Goal: Task Accomplishment & Management: Complete application form

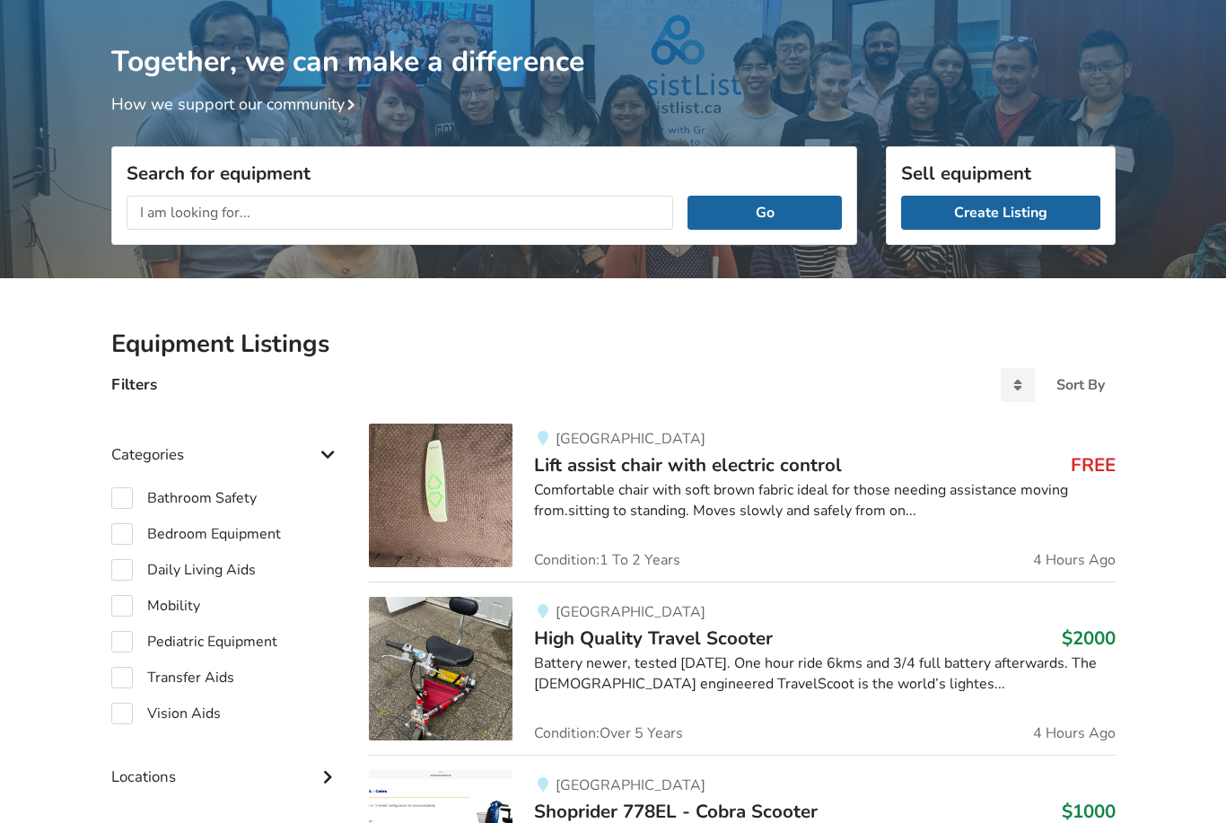
scroll to position [96, 0]
click at [1005, 215] on link "Create Listing" at bounding box center [1000, 213] width 199 height 34
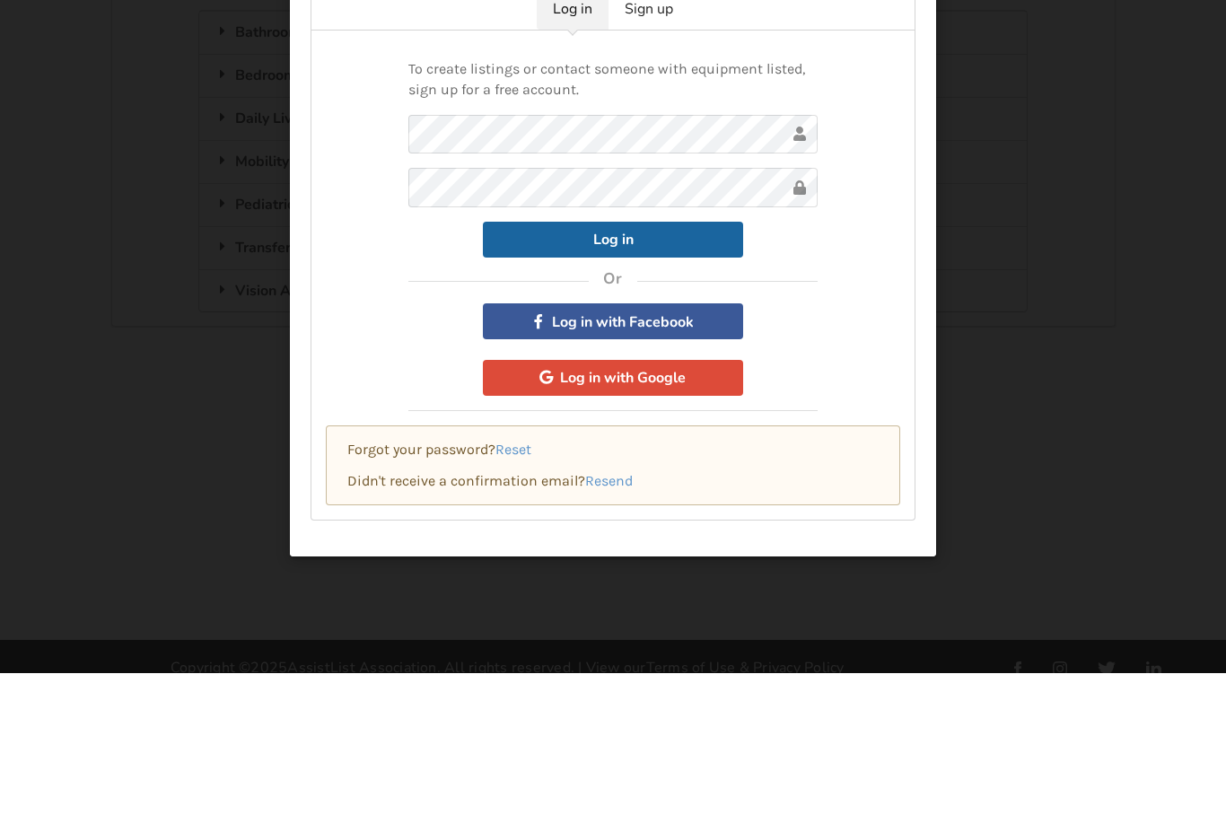
click at [694, 371] on button "Log in" at bounding box center [613, 389] width 260 height 36
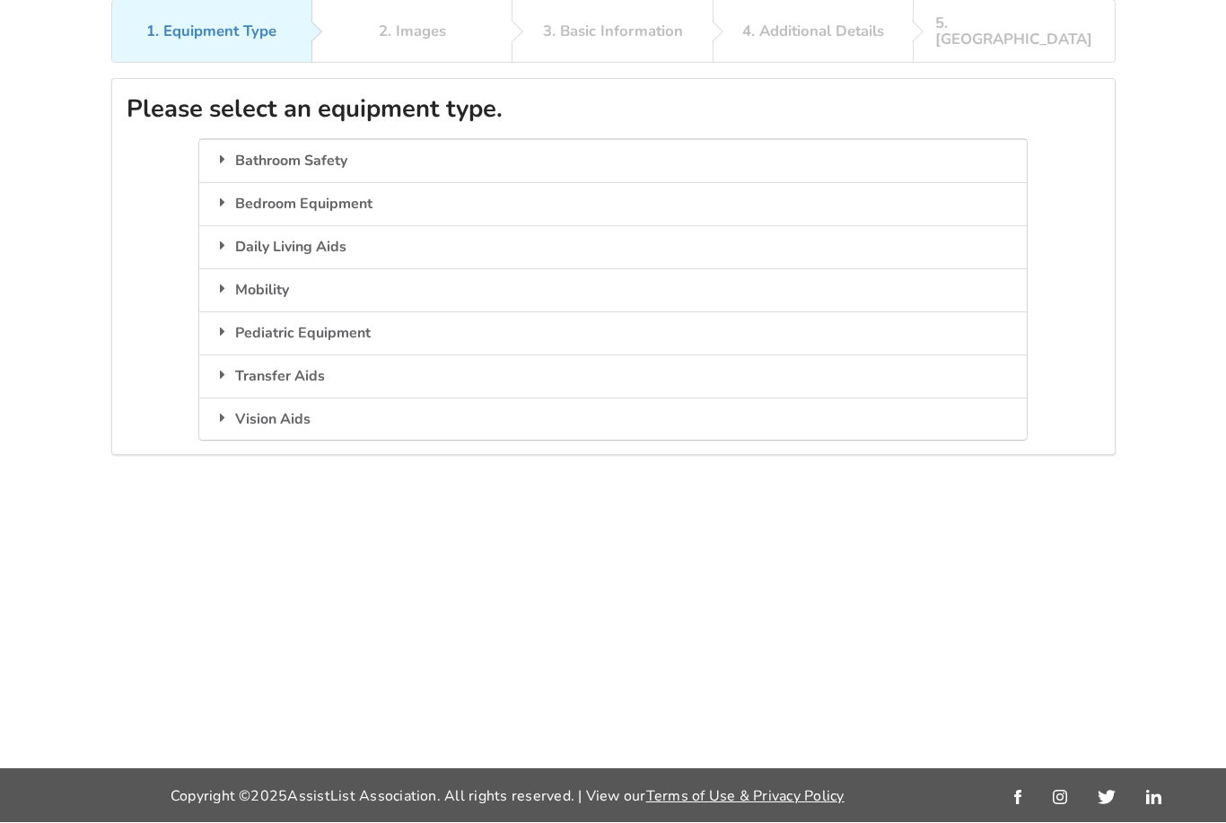
scroll to position [131, 0]
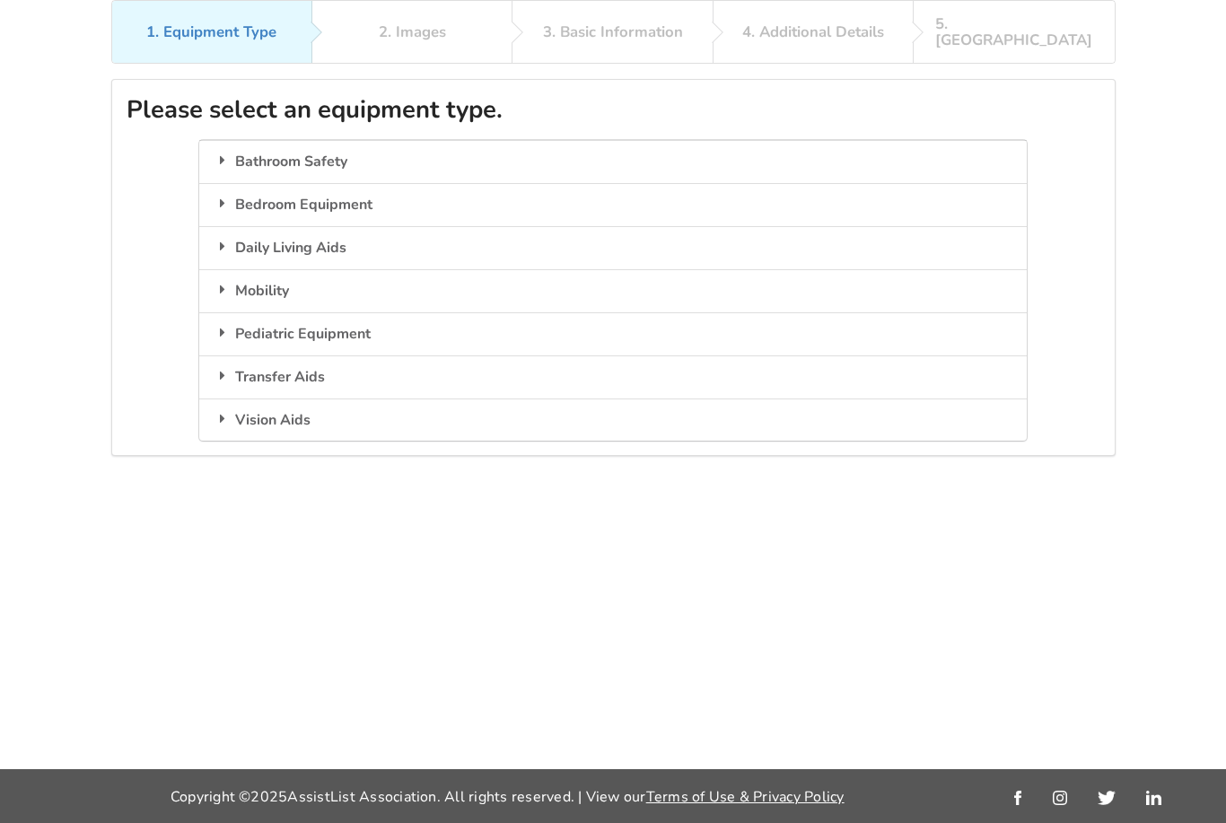
click at [480, 183] on div "Bedroom Equipment" at bounding box center [612, 204] width 827 height 43
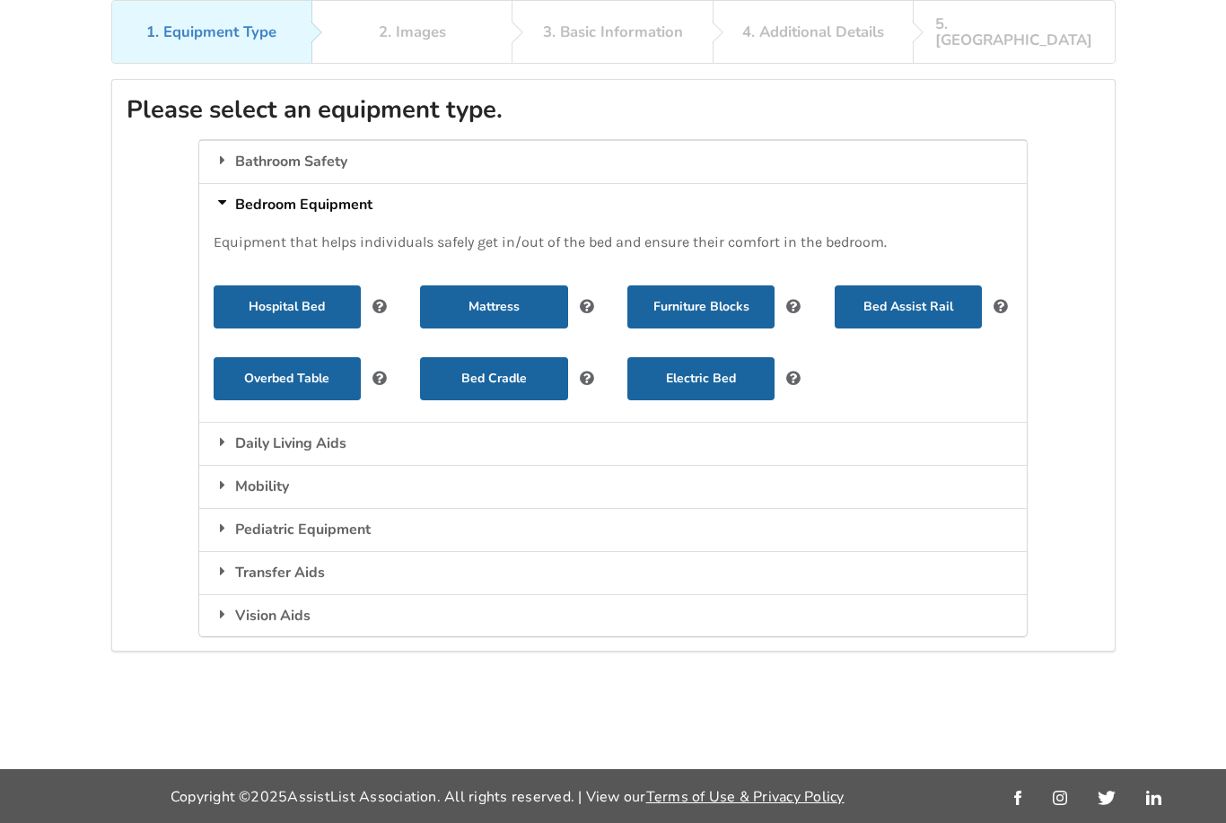
click at [314, 285] on button "Hospital Bed" at bounding box center [287, 306] width 147 height 43
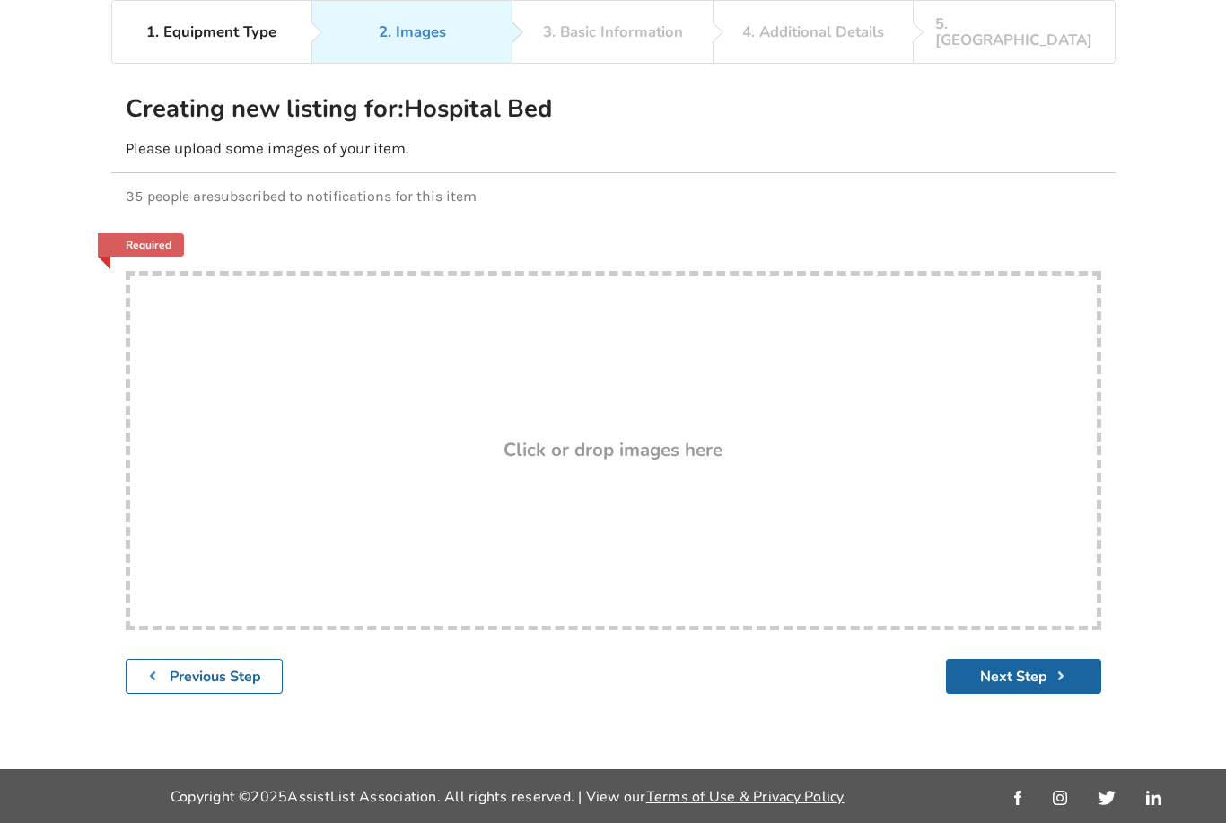
click at [429, 275] on div "Drop here! Click or drop images here" at bounding box center [613, 450] width 975 height 359
type input "C:\fakepath\876fc1ee-7fa9-4c7e-9636-f328770504b5.jpeg"
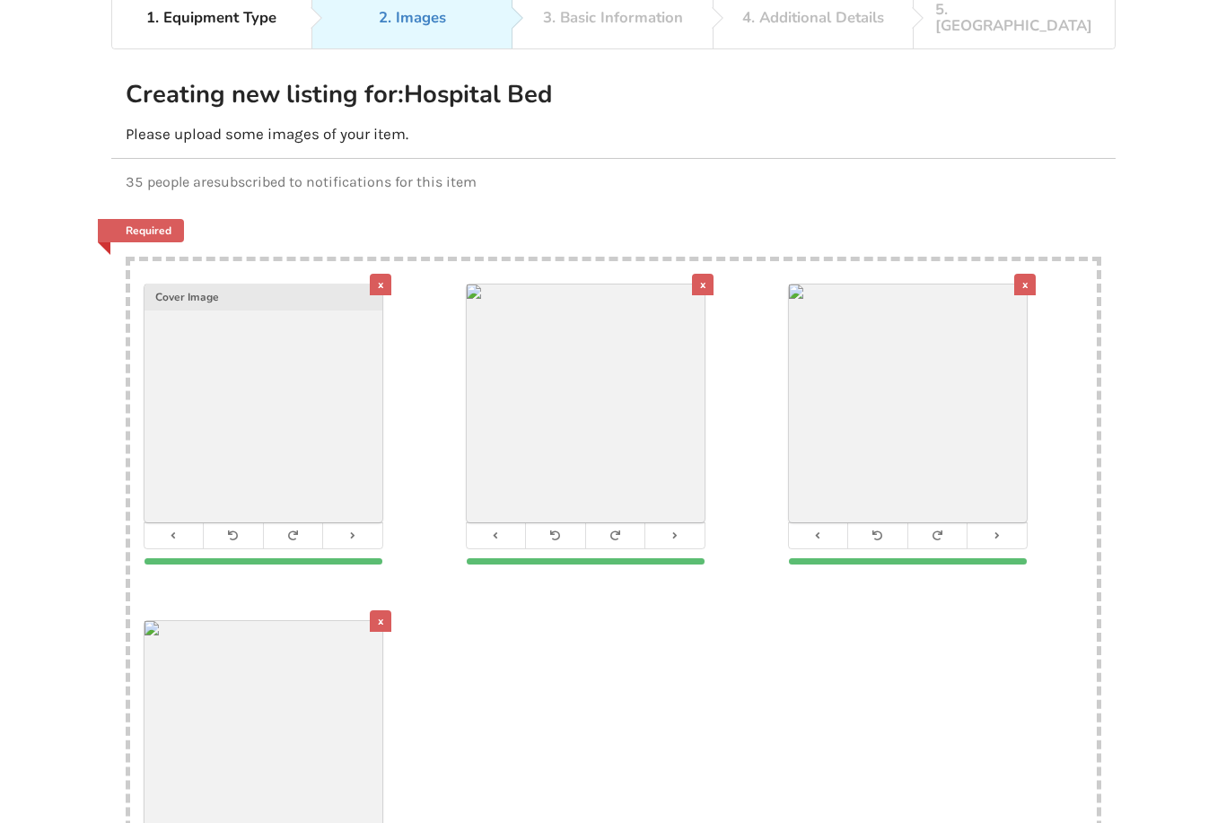
click at [373, 274] on div "x" at bounding box center [381, 285] width 22 height 22
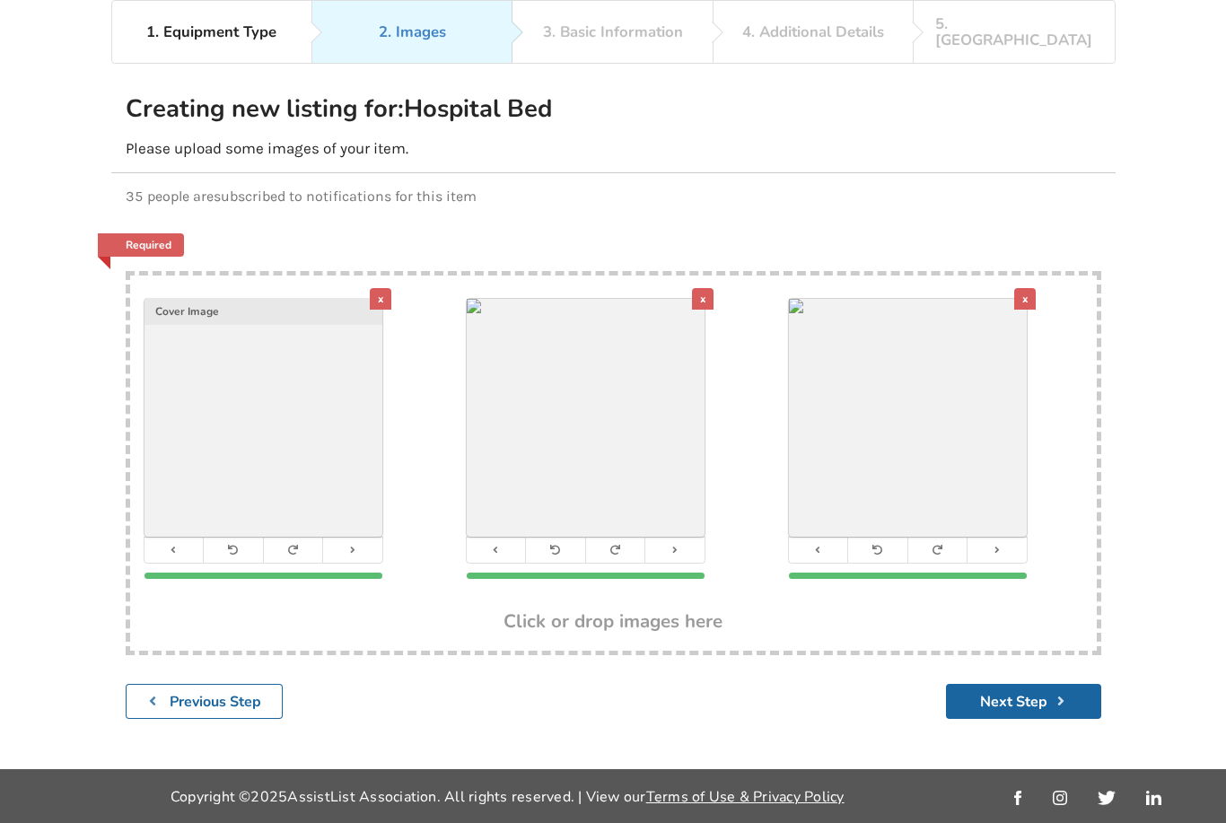
click at [620, 545] on icon at bounding box center [615, 550] width 12 height 10
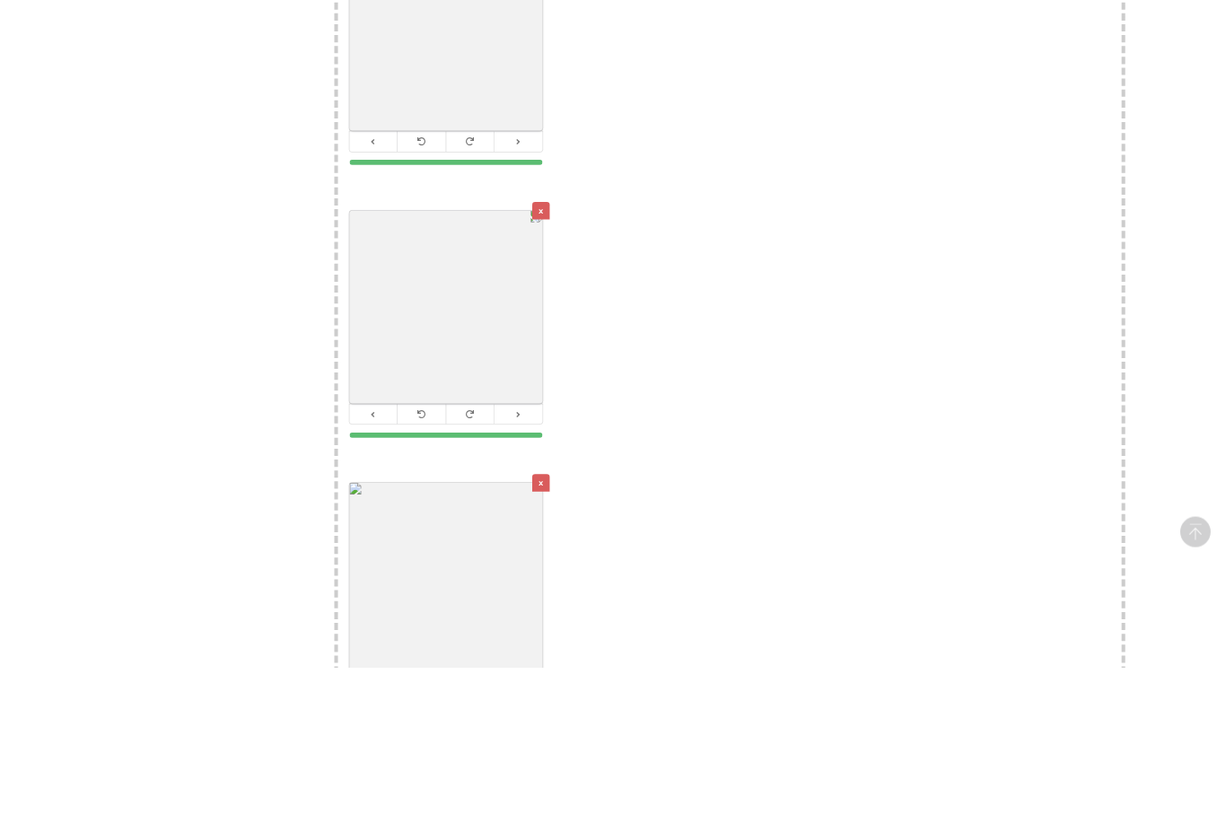
scroll to position [633, 0]
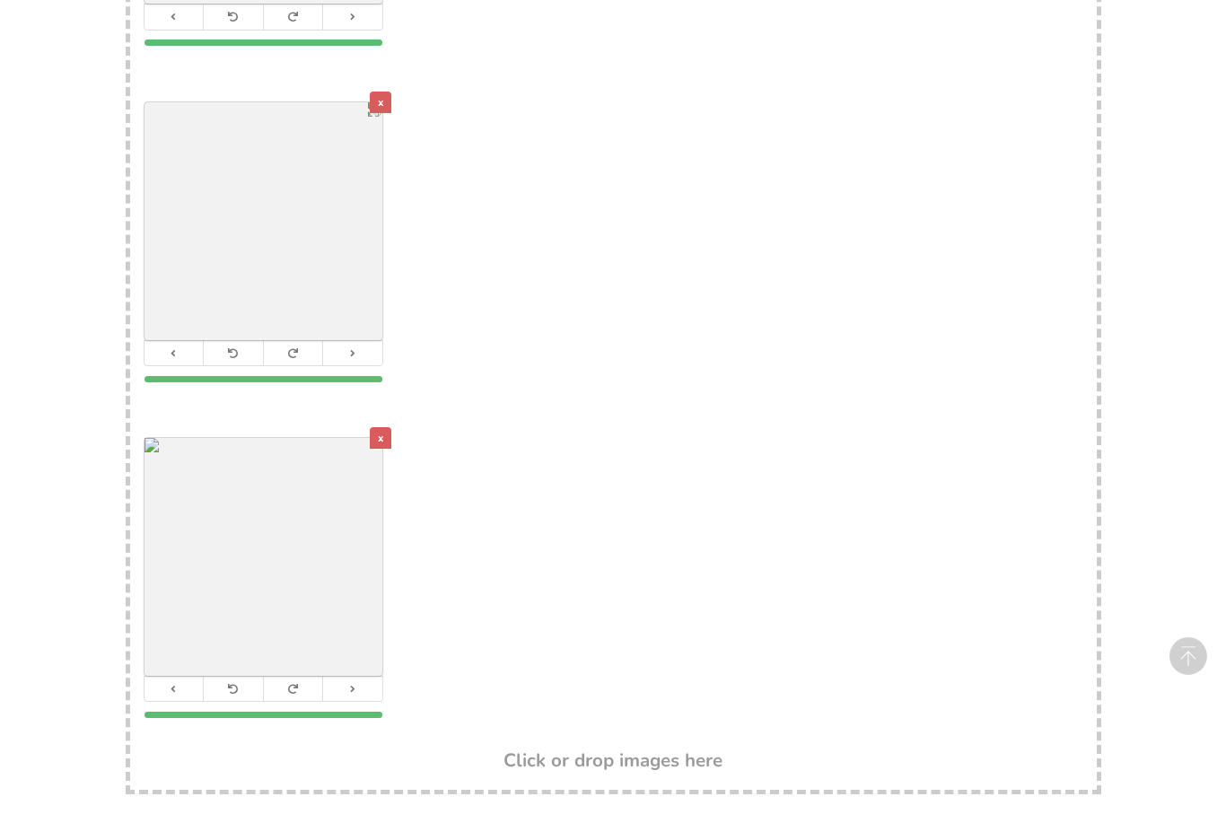
click at [384, 100] on div "x" at bounding box center [381, 103] width 22 height 22
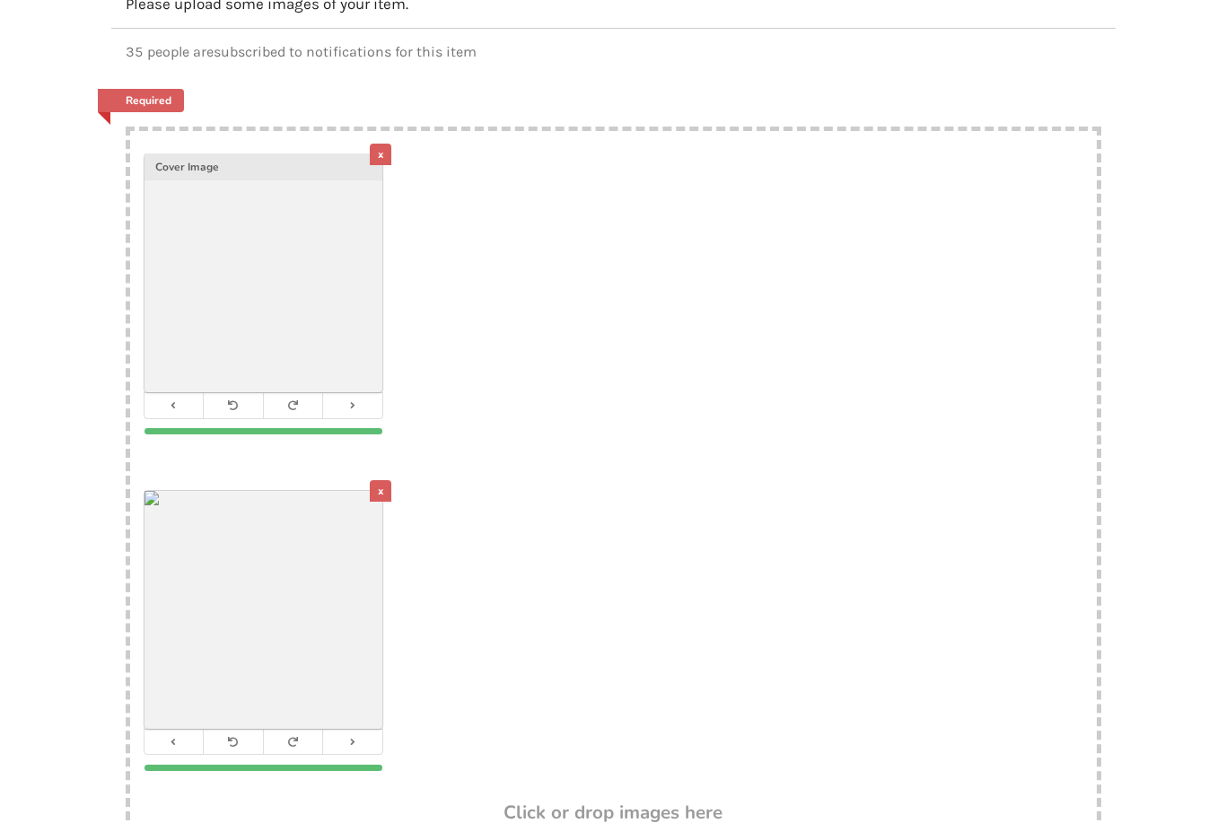
scroll to position [254, 0]
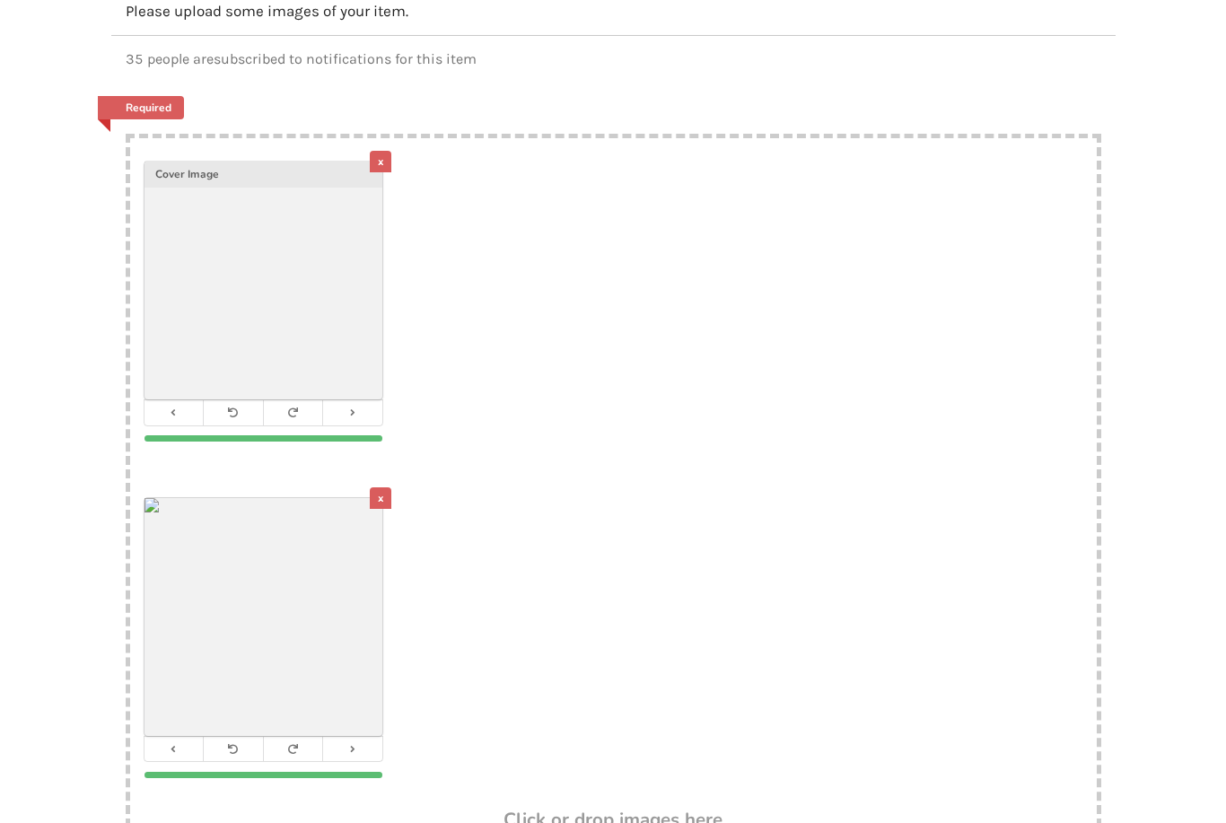
click at [284, 262] on img at bounding box center [263, 280] width 238 height 238
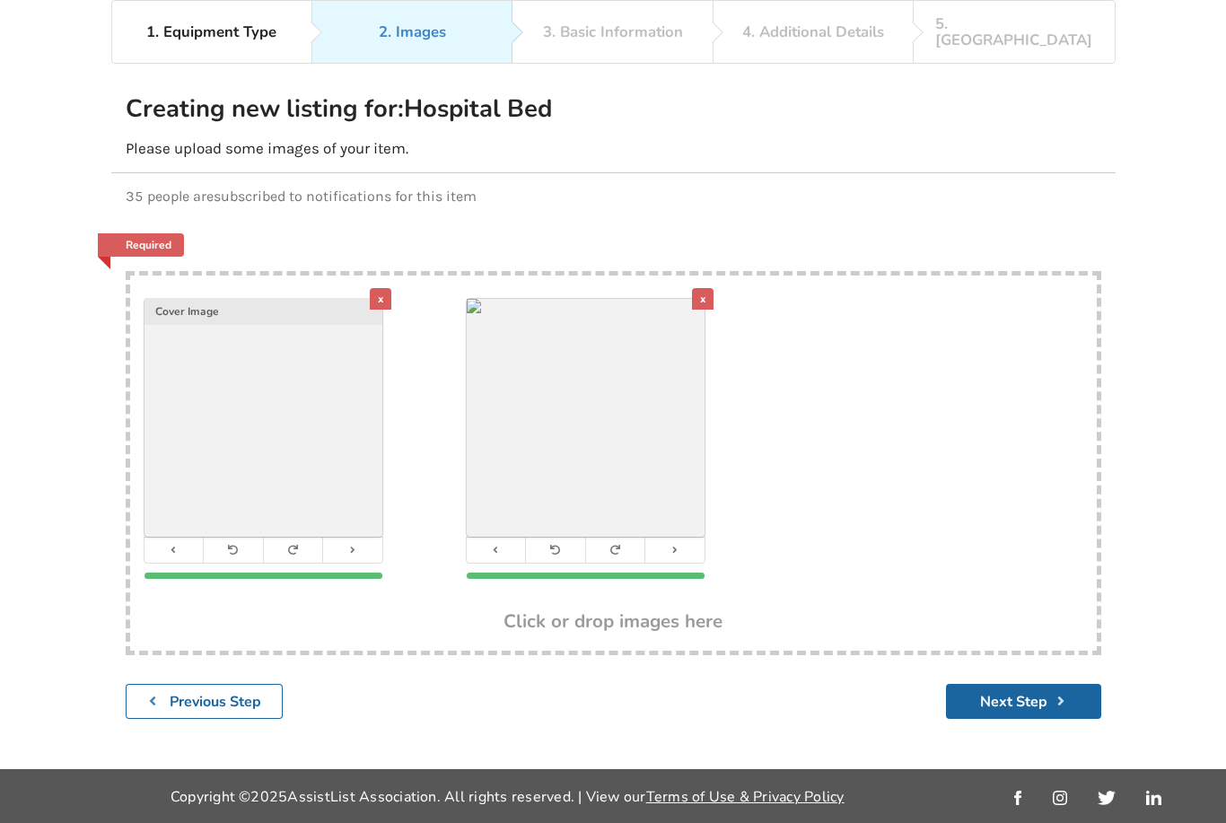
scroll to position [166, 0]
click at [236, 692] on b "Previous Step" at bounding box center [216, 702] width 92 height 20
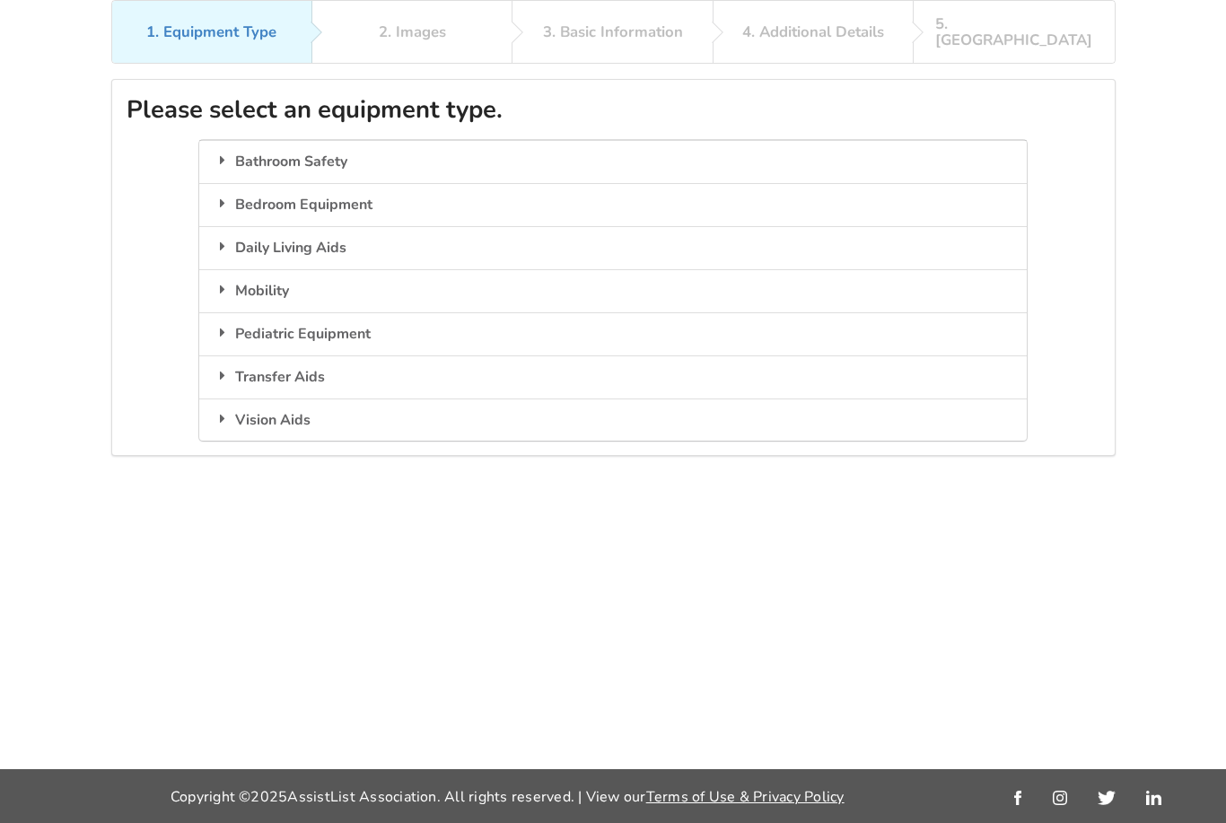
scroll to position [138, 0]
click at [502, 183] on div "Bedroom Equipment" at bounding box center [612, 204] width 827 height 43
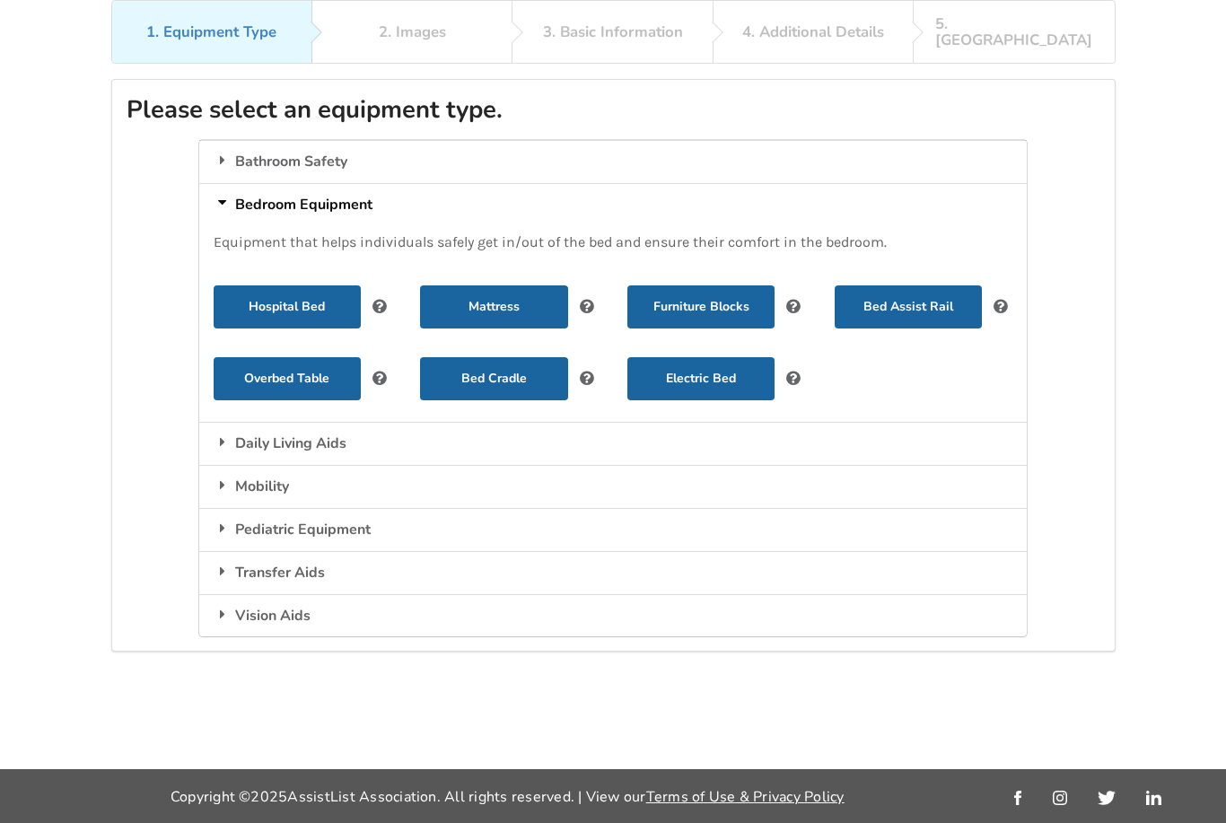
click at [299, 285] on button "Hospital Bed" at bounding box center [287, 306] width 147 height 43
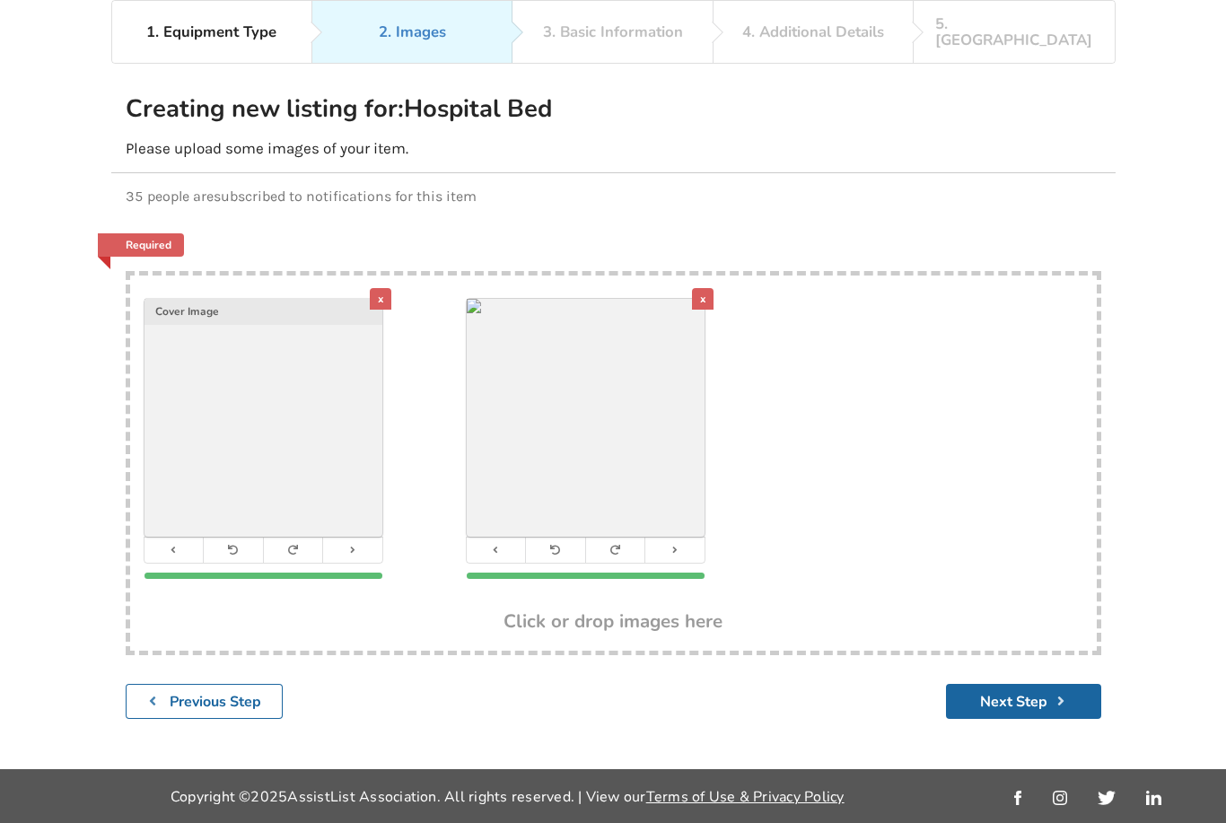
click at [952, 334] on div "x Cover Image x" at bounding box center [613, 443] width 966 height 336
type input "C:\fakepath\876fc1ee-7fa9-4c7e-9636-f328770504b5.jpeg"
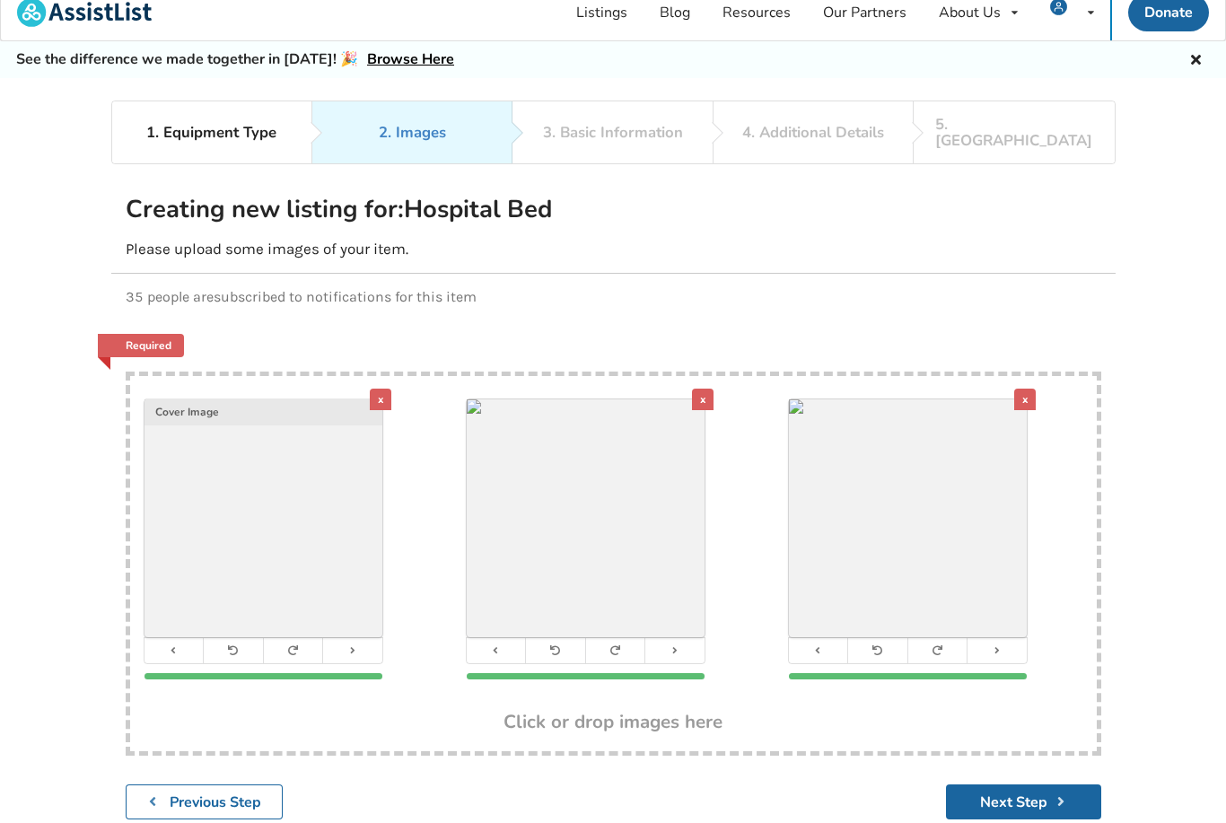
click at [1027, 389] on div "x" at bounding box center [1025, 400] width 22 height 22
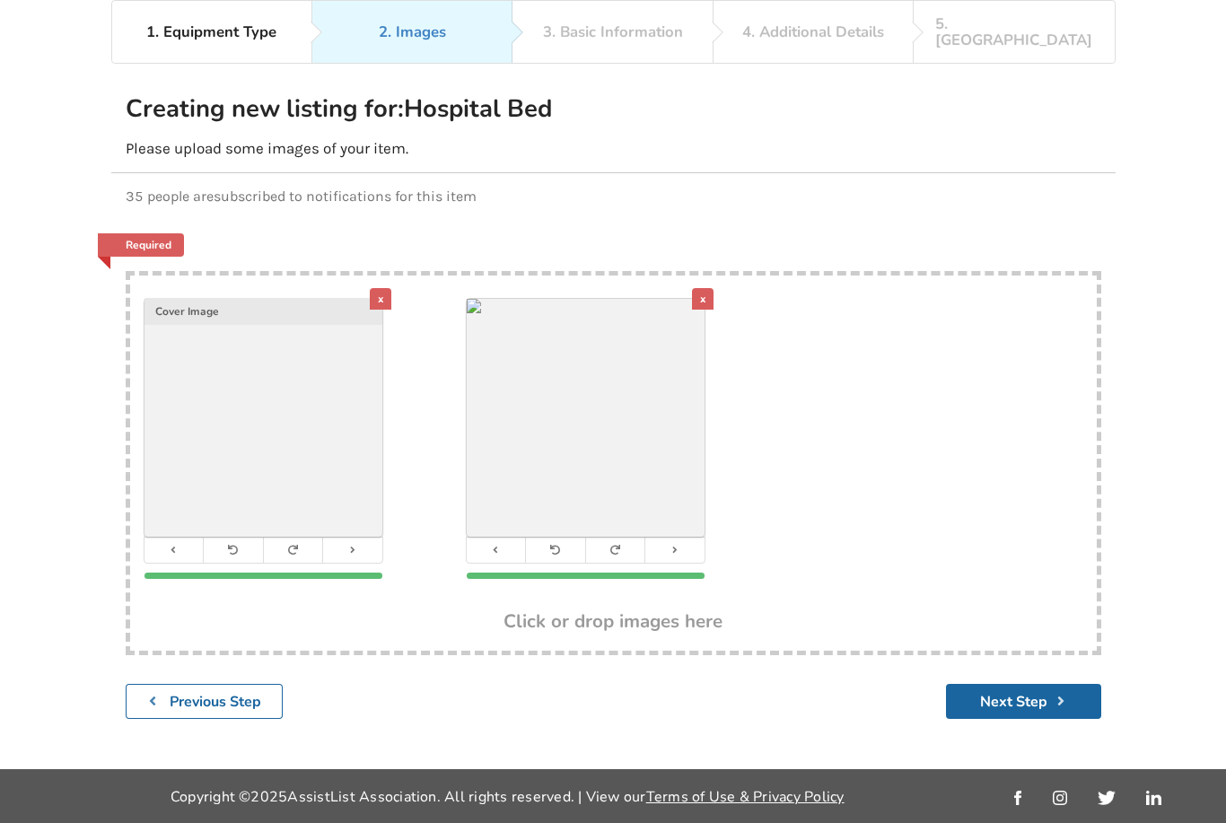
scroll to position [166, 0]
click at [952, 428] on div "x Cover Image x" at bounding box center [613, 443] width 966 height 336
type input "C:\fakepath\IMG_9532.jpeg"
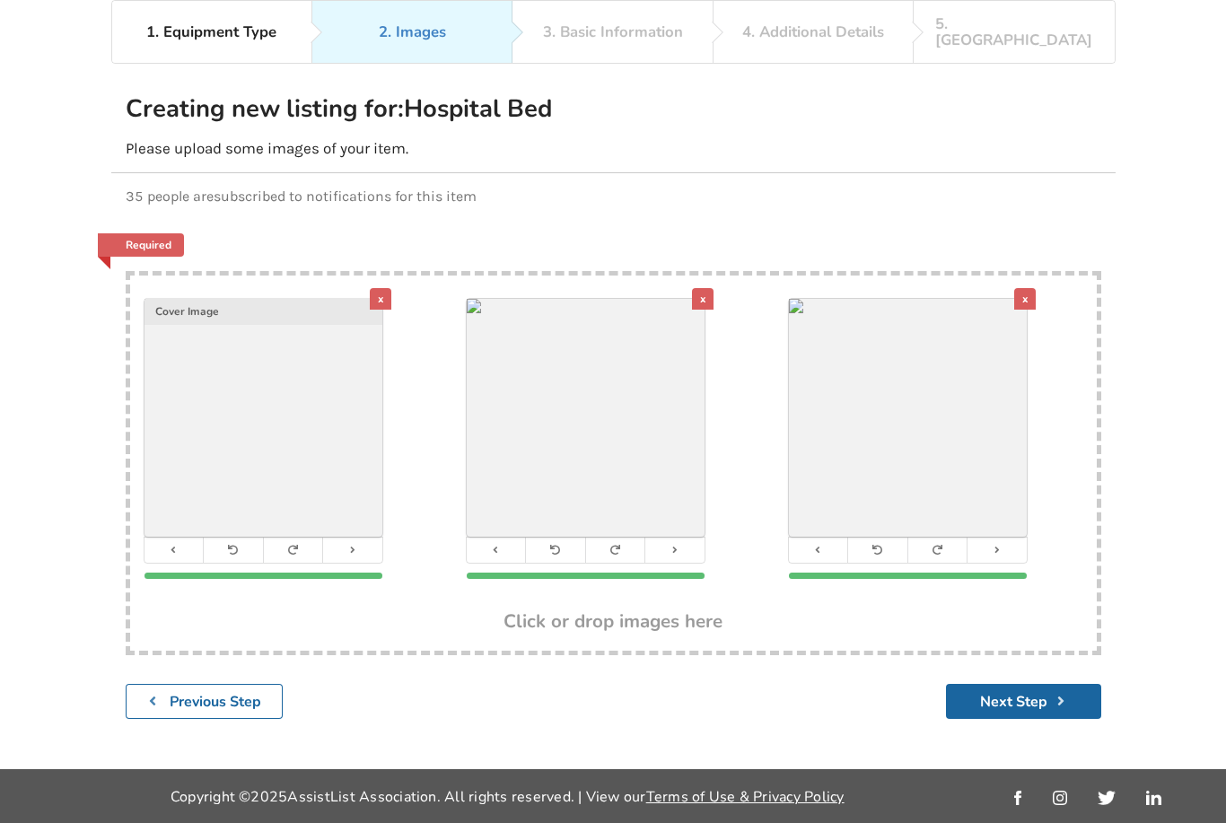
click at [1030, 684] on button "Next Step" at bounding box center [1023, 701] width 155 height 35
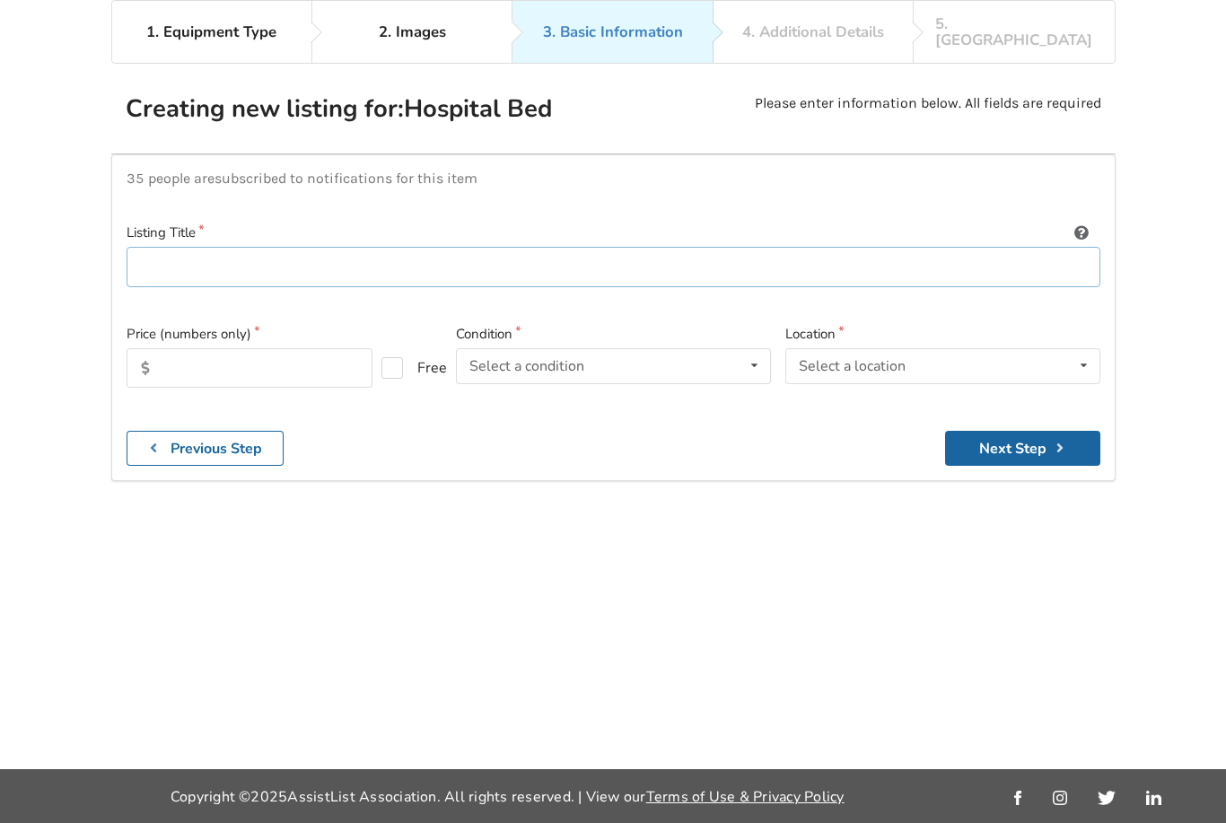
click at [650, 247] on input at bounding box center [613, 267] width 973 height 40
click at [229, 247] on input "Drive Medical Full Electric h" at bounding box center [613, 267] width 973 height 40
click at [299, 247] on input "Drive Full Electric h" at bounding box center [613, 267] width 973 height 40
click at [280, 247] on input "Drive Full Electric hospital Bed" at bounding box center [613, 267] width 973 height 40
click at [449, 247] on input "Drive Full Electric Hospital Bed" at bounding box center [613, 267] width 973 height 40
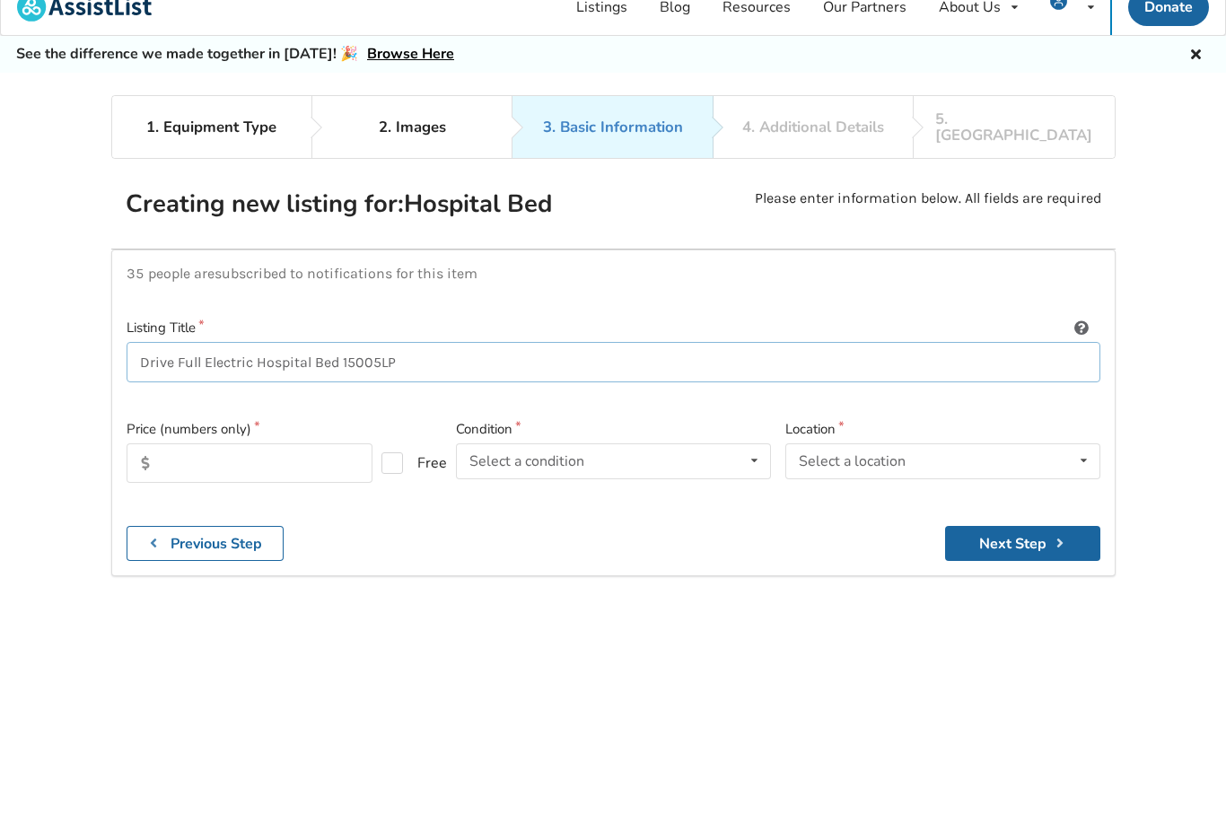
scroll to position [4, 0]
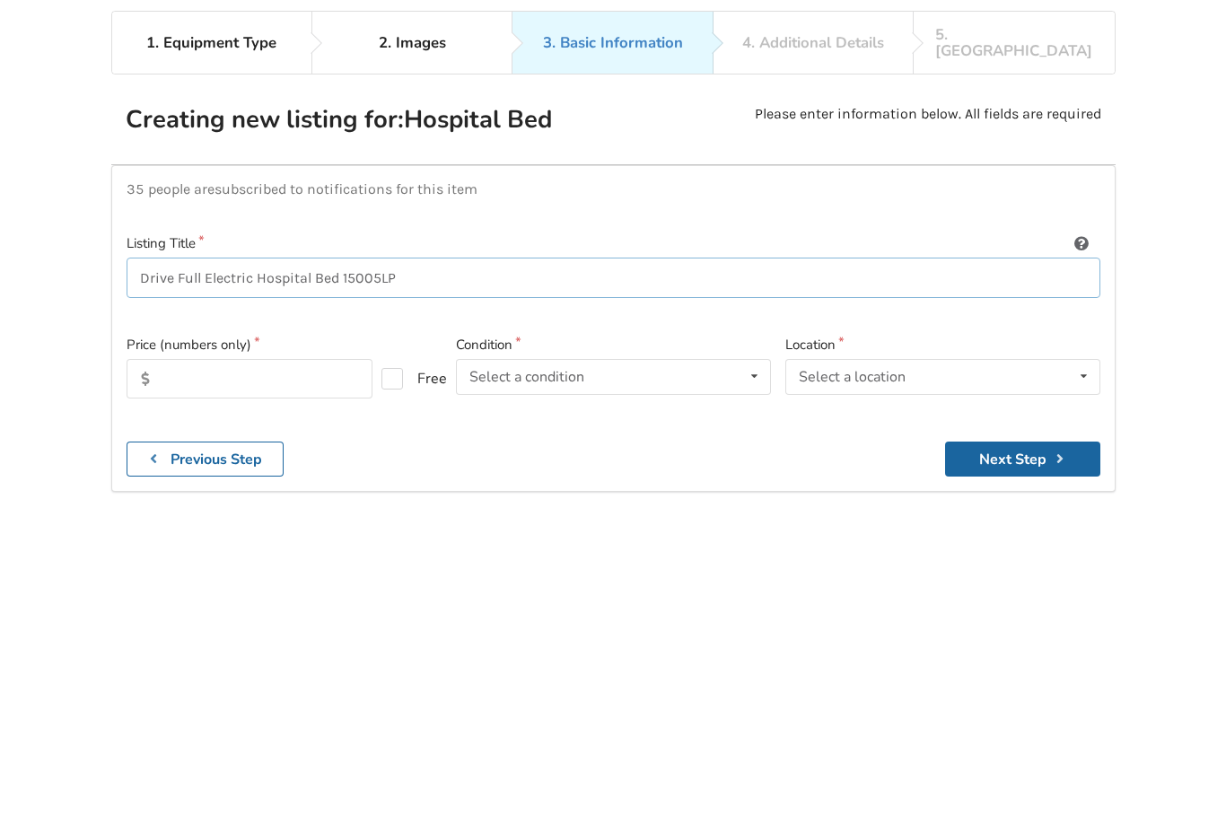
type input "Drive Full Electric Hospital Bed 15005LP"
click at [314, 460] on input "text" at bounding box center [250, 479] width 246 height 39
click at [617, 460] on div "Select a condition Brand New Less Than 1 Year 1 To 2 Years 3 To 5 Years Over 5 …" at bounding box center [613, 478] width 315 height 36
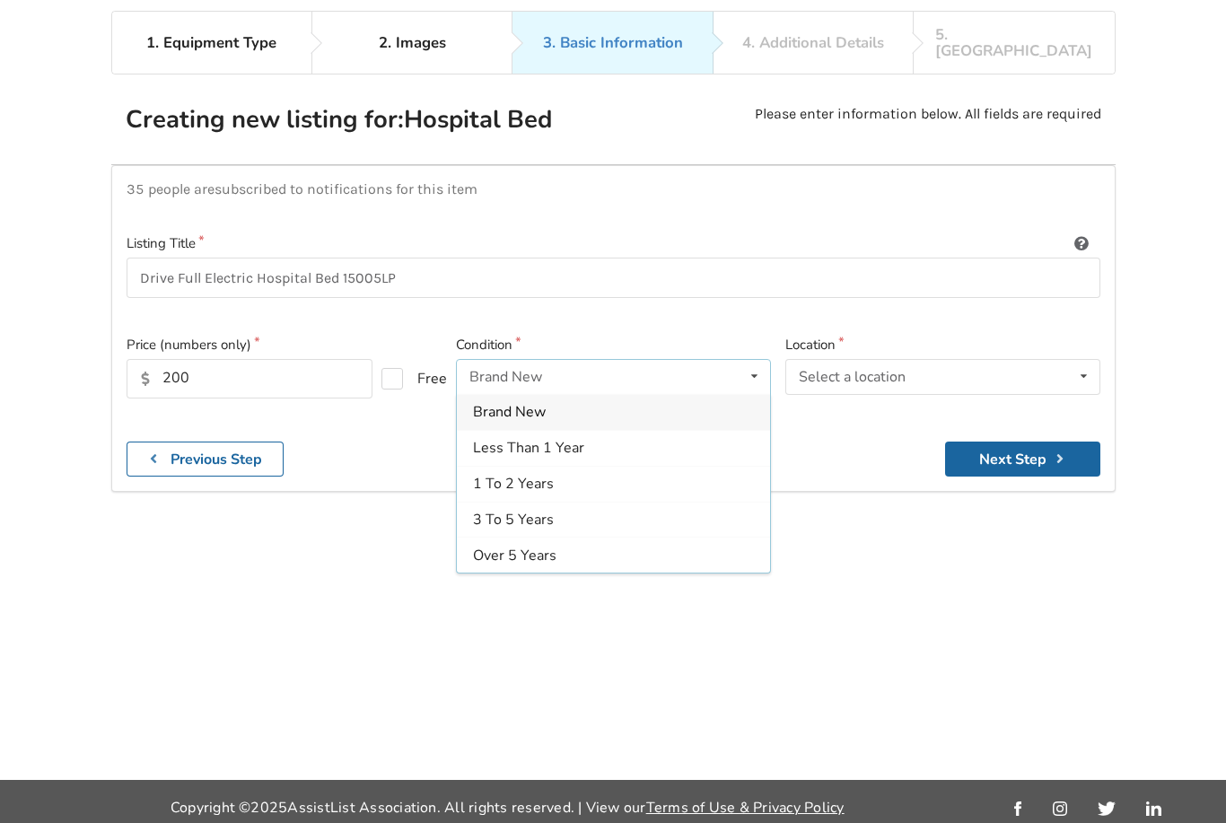
click at [569, 504] on div "3 To 5 Years" at bounding box center [613, 520] width 313 height 36
click at [910, 359] on div "Select a location [GEOGRAPHIC_DATA] [GEOGRAPHIC_DATA] [GEOGRAPHIC_DATA] [GEOGRA…" at bounding box center [942, 377] width 315 height 36
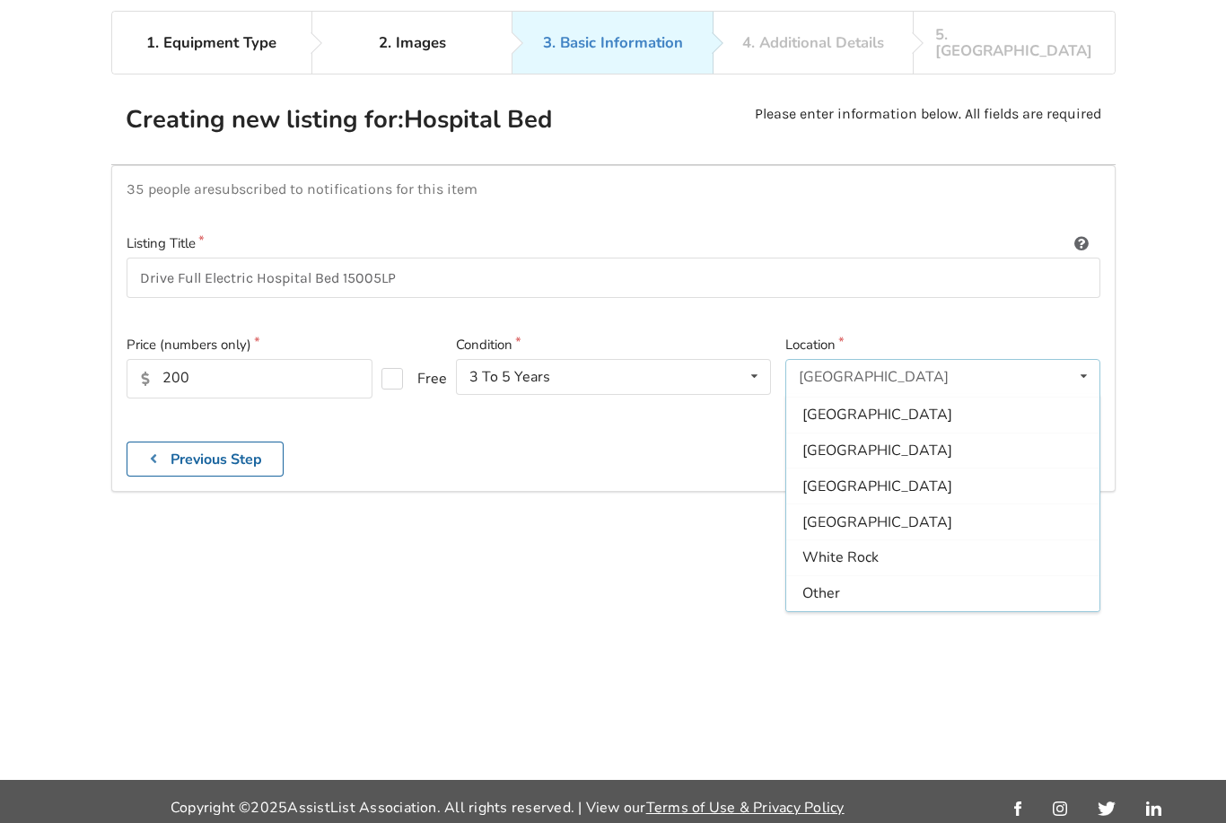
scroll to position [534, 0]
click at [917, 468] on div "[GEOGRAPHIC_DATA]" at bounding box center [942, 486] width 313 height 36
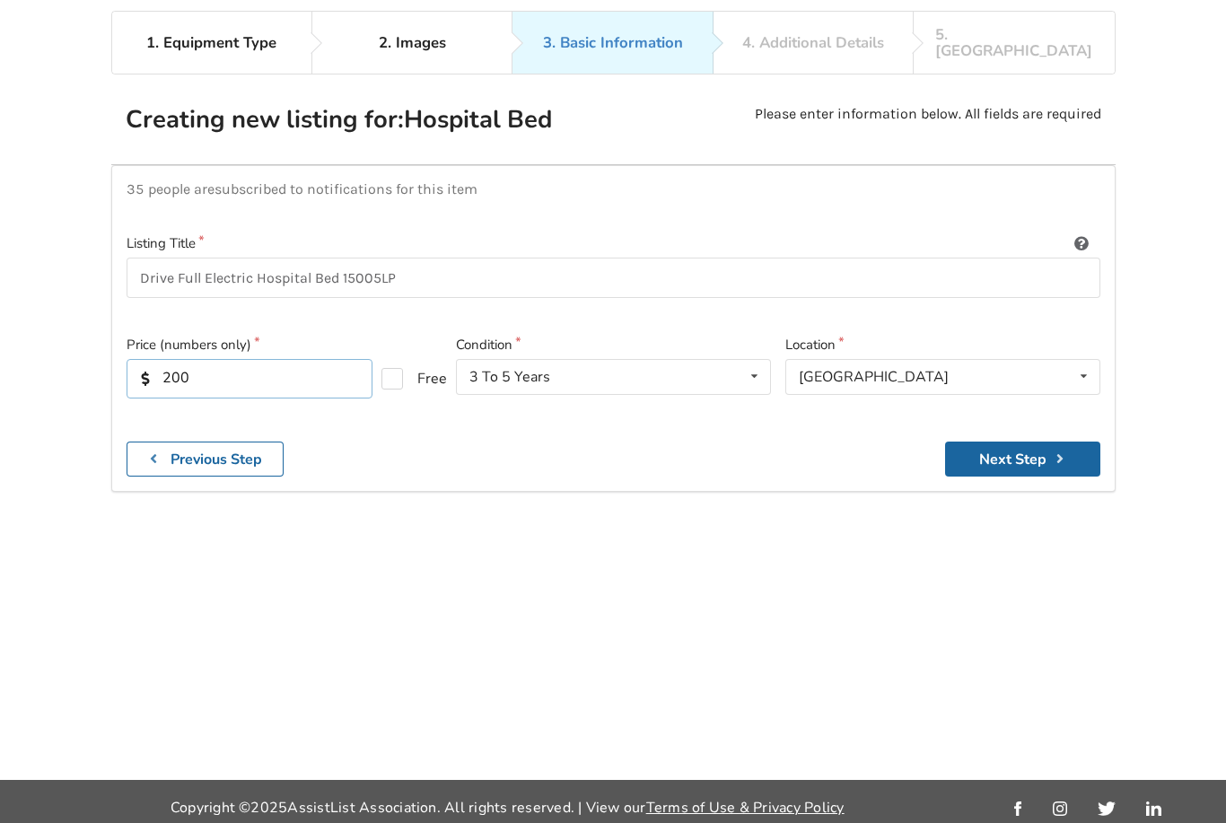
click at [199, 363] on input "200" at bounding box center [250, 378] width 246 height 39
type input "2"
type input "300"
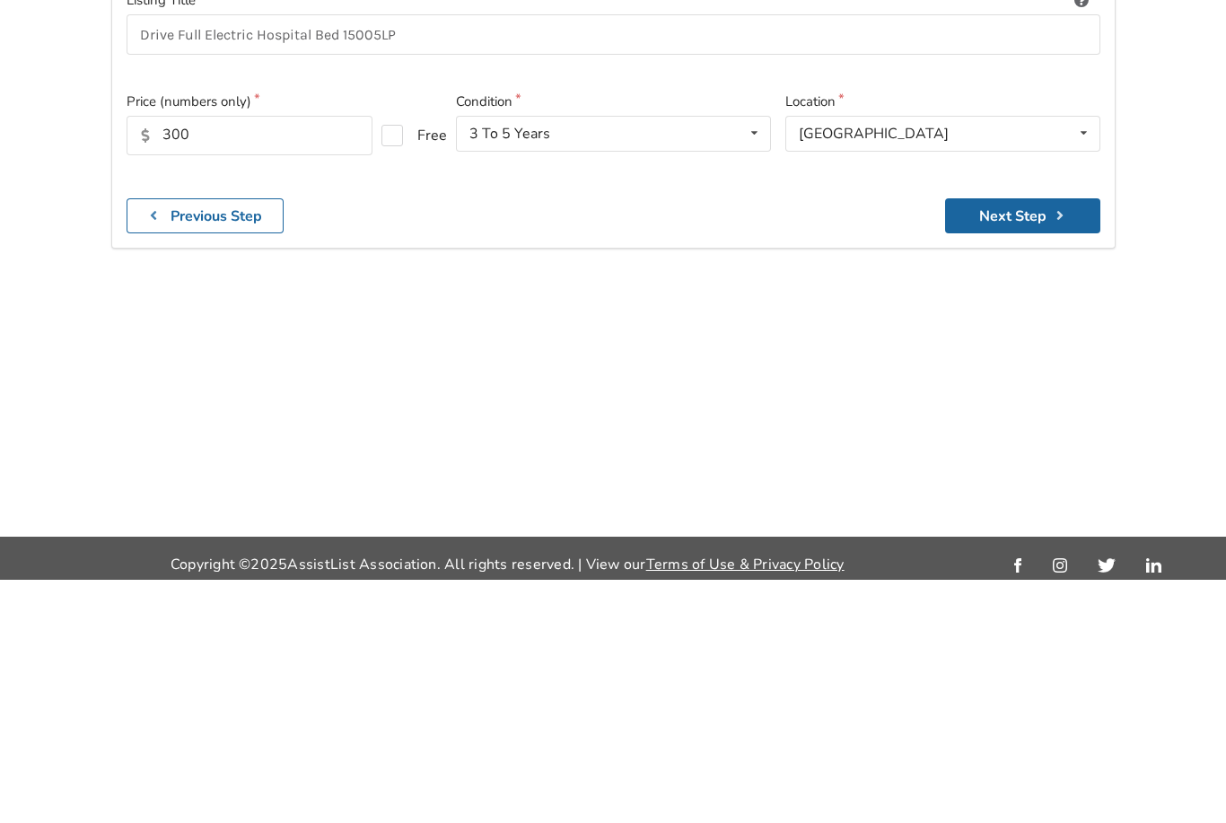
click at [1012, 441] on button "Next Step" at bounding box center [1022, 458] width 155 height 35
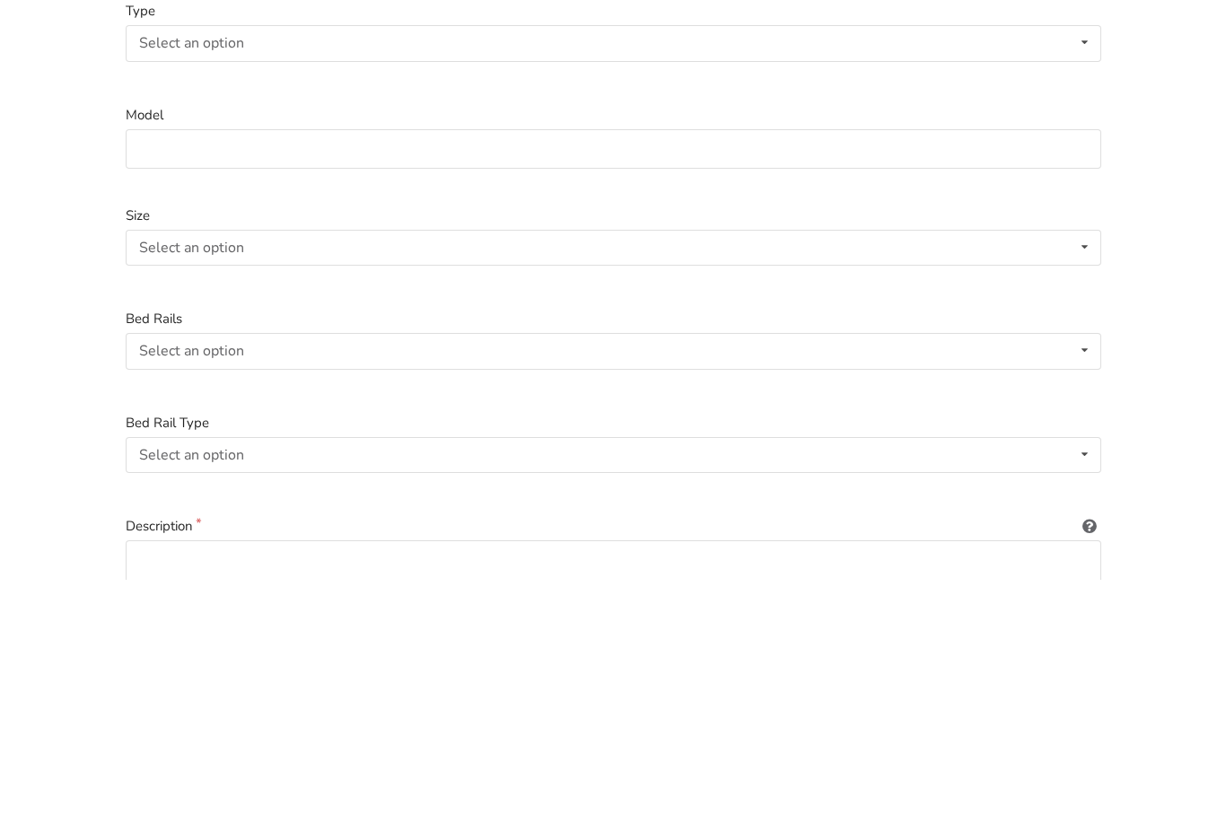
scroll to position [166, 0]
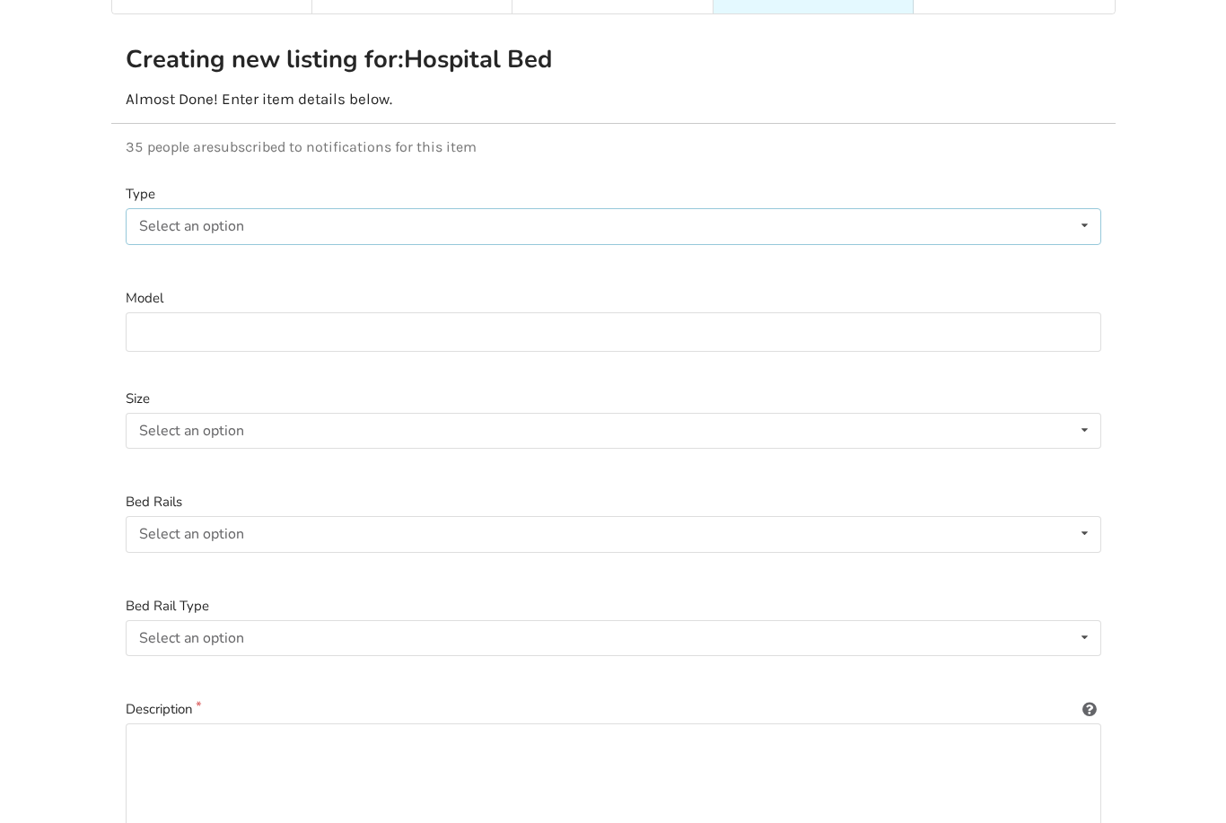
click at [441, 208] on div "Select an option Electric Manual" at bounding box center [613, 226] width 975 height 36
click at [363, 244] on div "Electric" at bounding box center [613, 262] width 973 height 36
click at [336, 312] on input at bounding box center [613, 332] width 975 height 40
type input "15005LP Low Height"
click at [635, 413] on div "Select an option Twin Double Queen" at bounding box center [613, 431] width 975 height 36
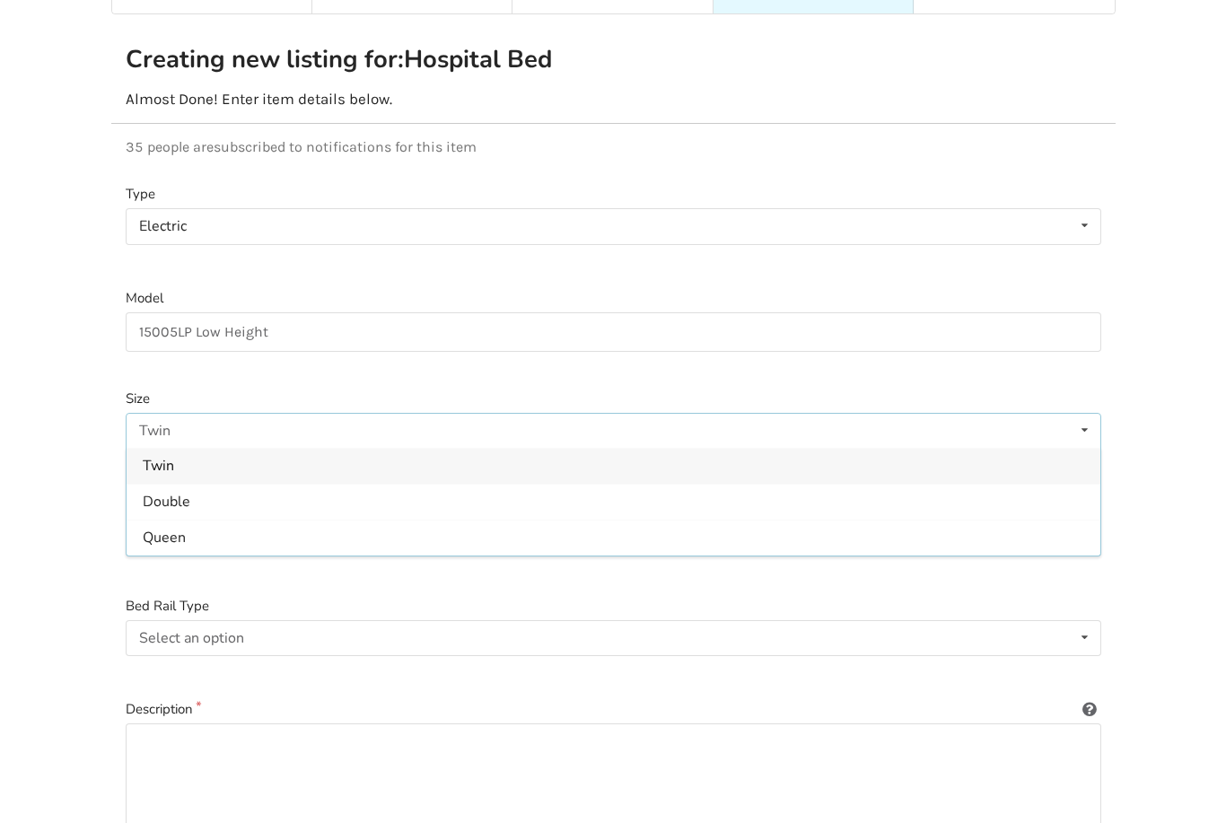
click at [397, 448] on div "Twin" at bounding box center [613, 466] width 973 height 36
click at [448, 516] on div "Select an option Included Not included" at bounding box center [613, 534] width 975 height 36
click at [371, 552] on div "Included" at bounding box center [613, 570] width 973 height 36
click at [397, 516] on div "Included Included Not included" at bounding box center [613, 534] width 975 height 36
click at [393, 552] on div "Included" at bounding box center [613, 570] width 973 height 36
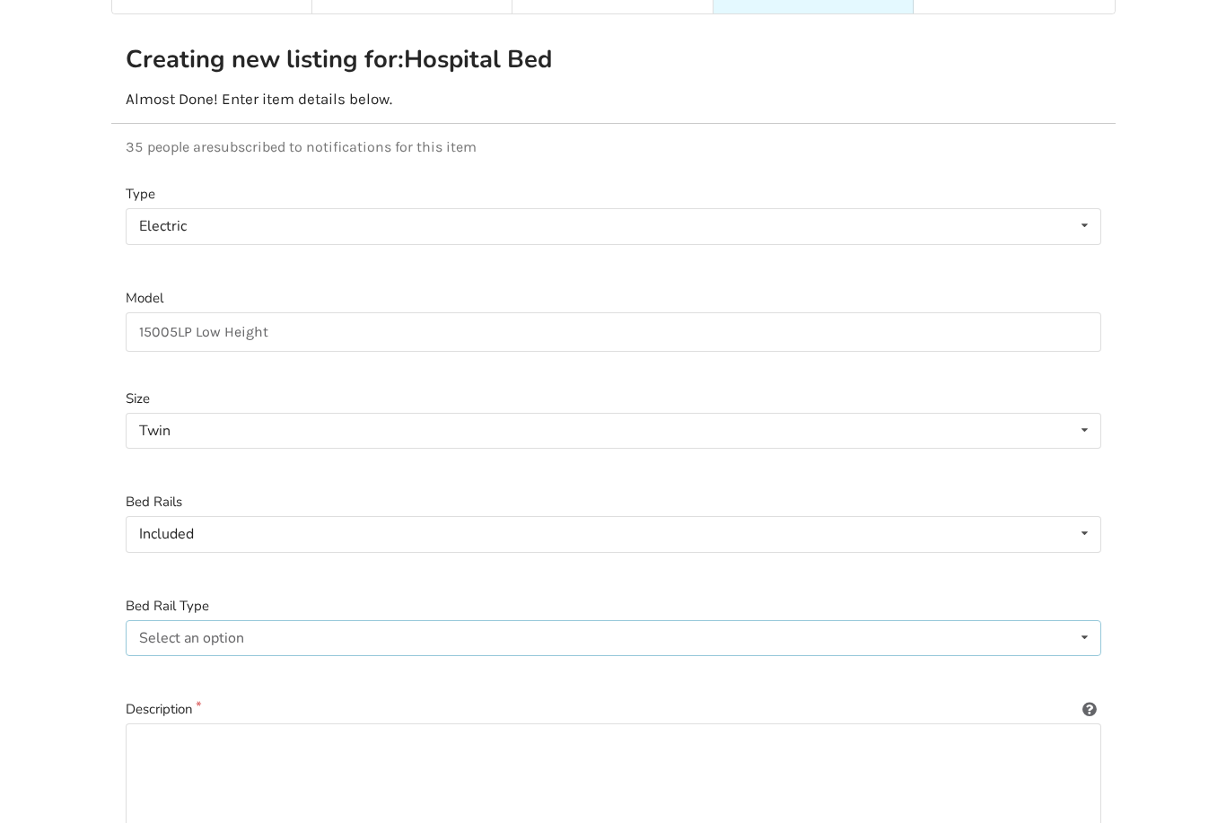
click at [380, 625] on div "Select an option Full-length Half-length Not Applicable" at bounding box center [613, 638] width 975 height 36
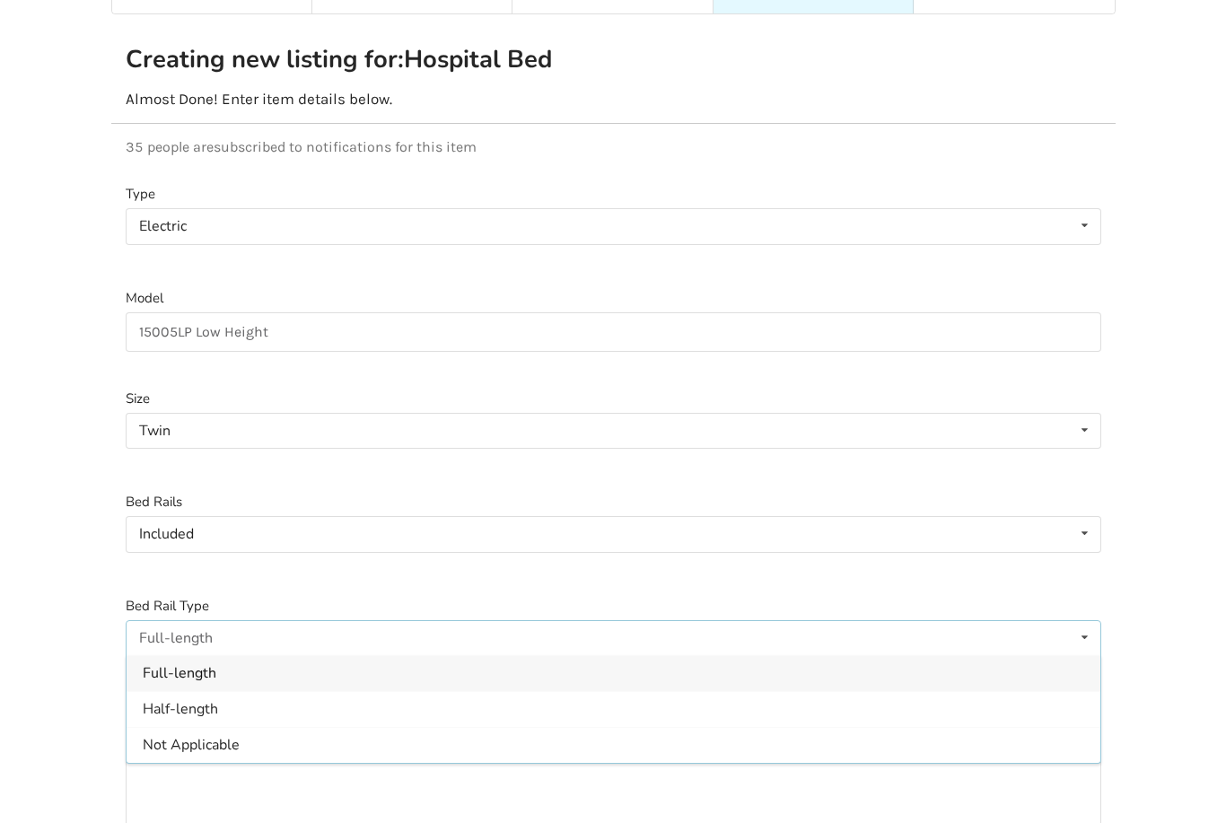
click at [299, 691] on div "Half-length" at bounding box center [613, 709] width 973 height 36
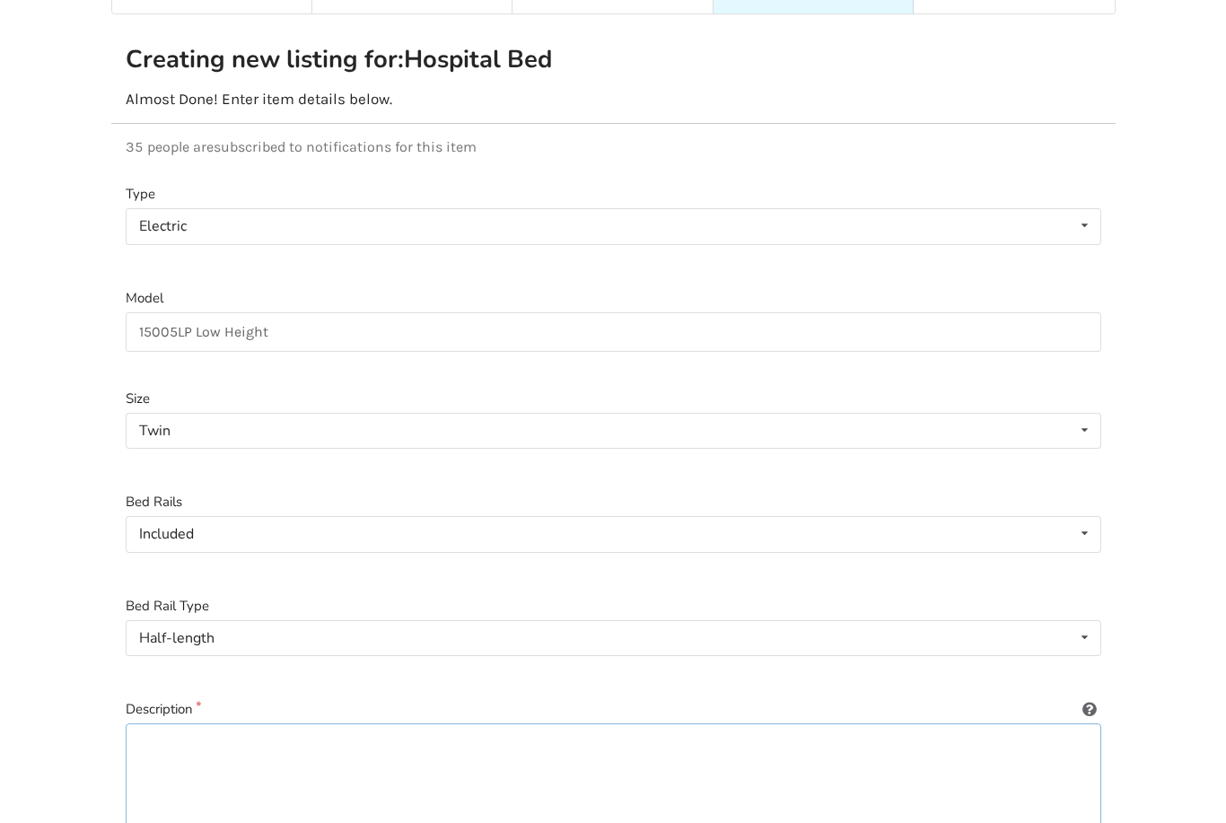
click at [354, 766] on textarea at bounding box center [613, 809] width 975 height 172
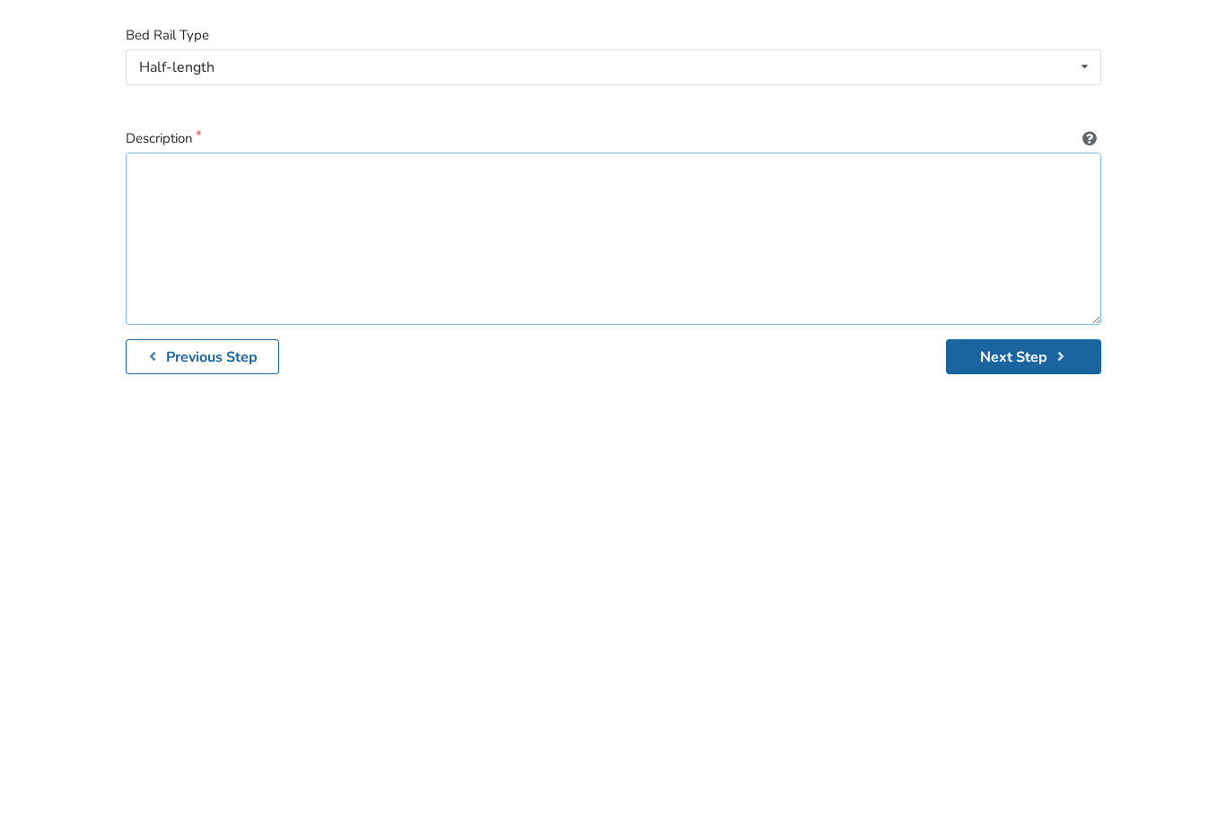
click at [624, 542] on textarea at bounding box center [613, 628] width 975 height 172
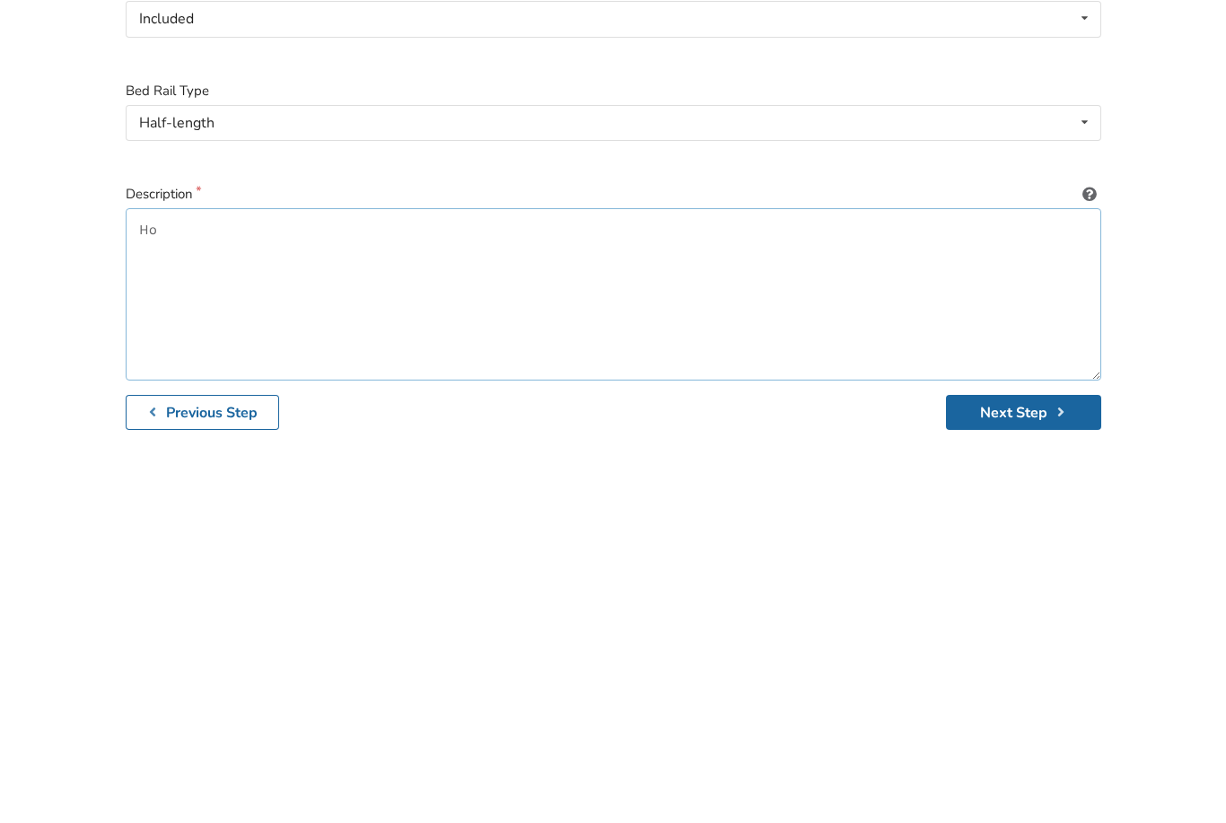
type textarea "H"
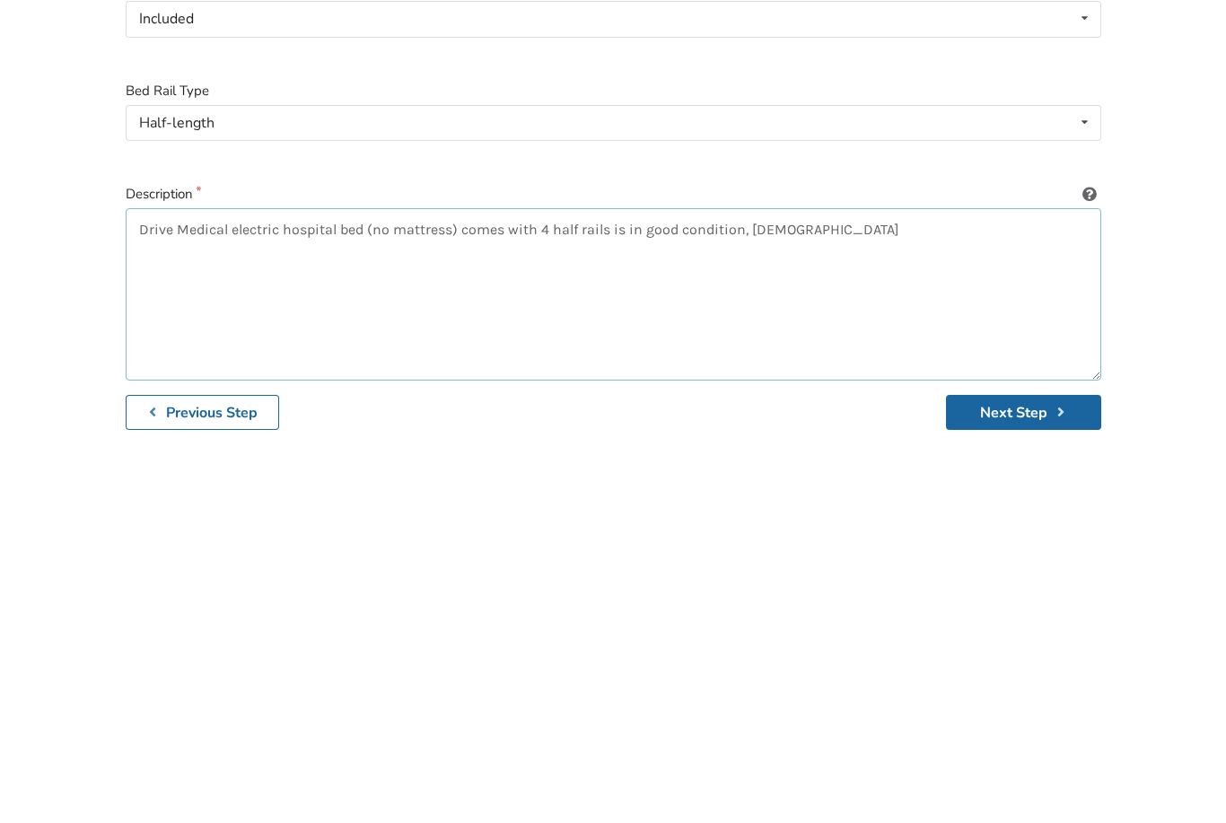
type textarea "Drive Medical electric hospital bed (no mattress) comes with 4 half rails is in…"
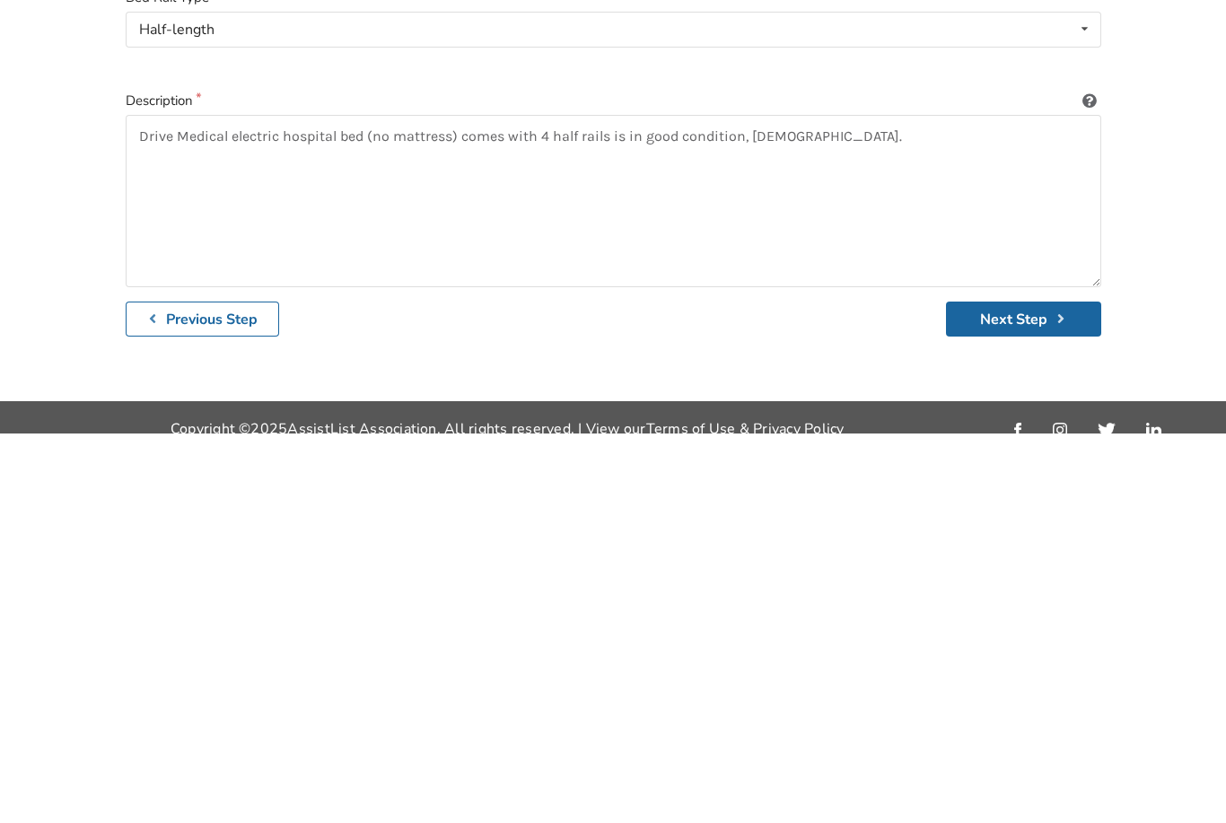
scroll to position [327, 0]
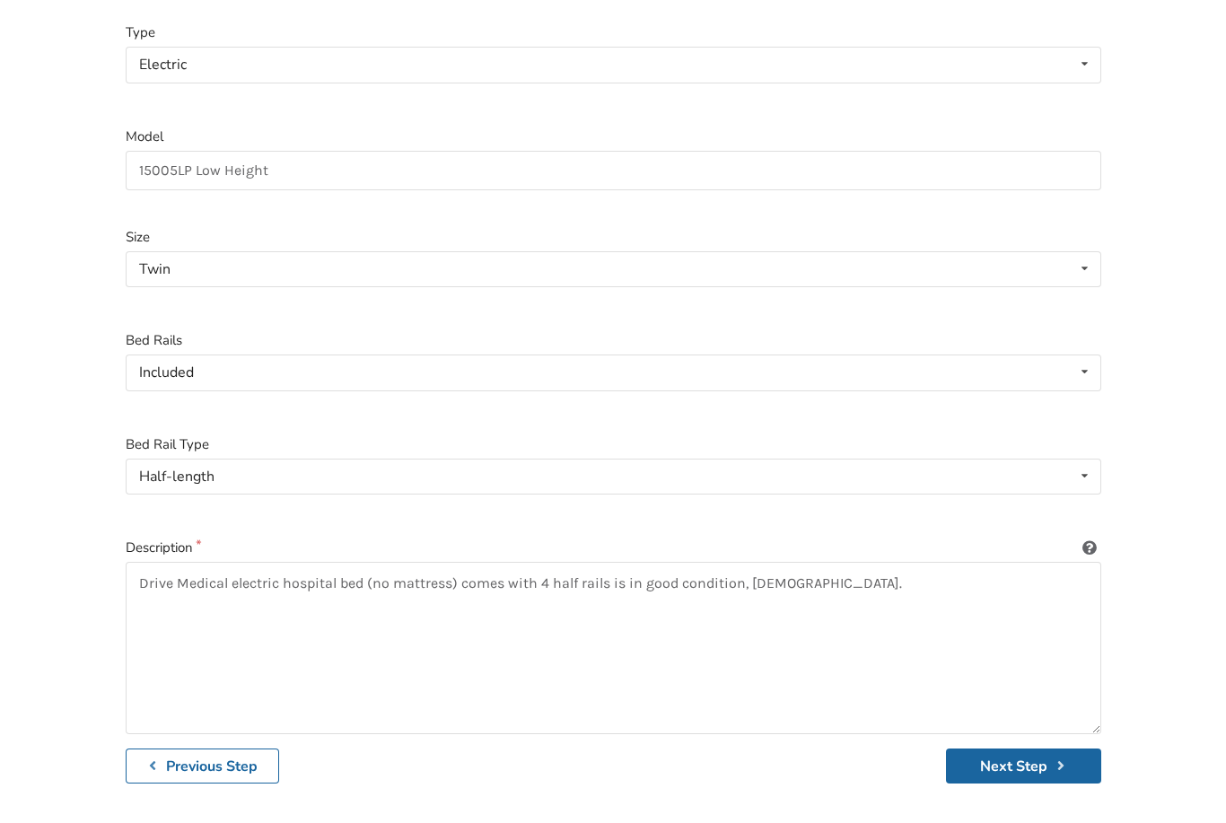
click at [253, 756] on b "Previous Step" at bounding box center [212, 766] width 92 height 20
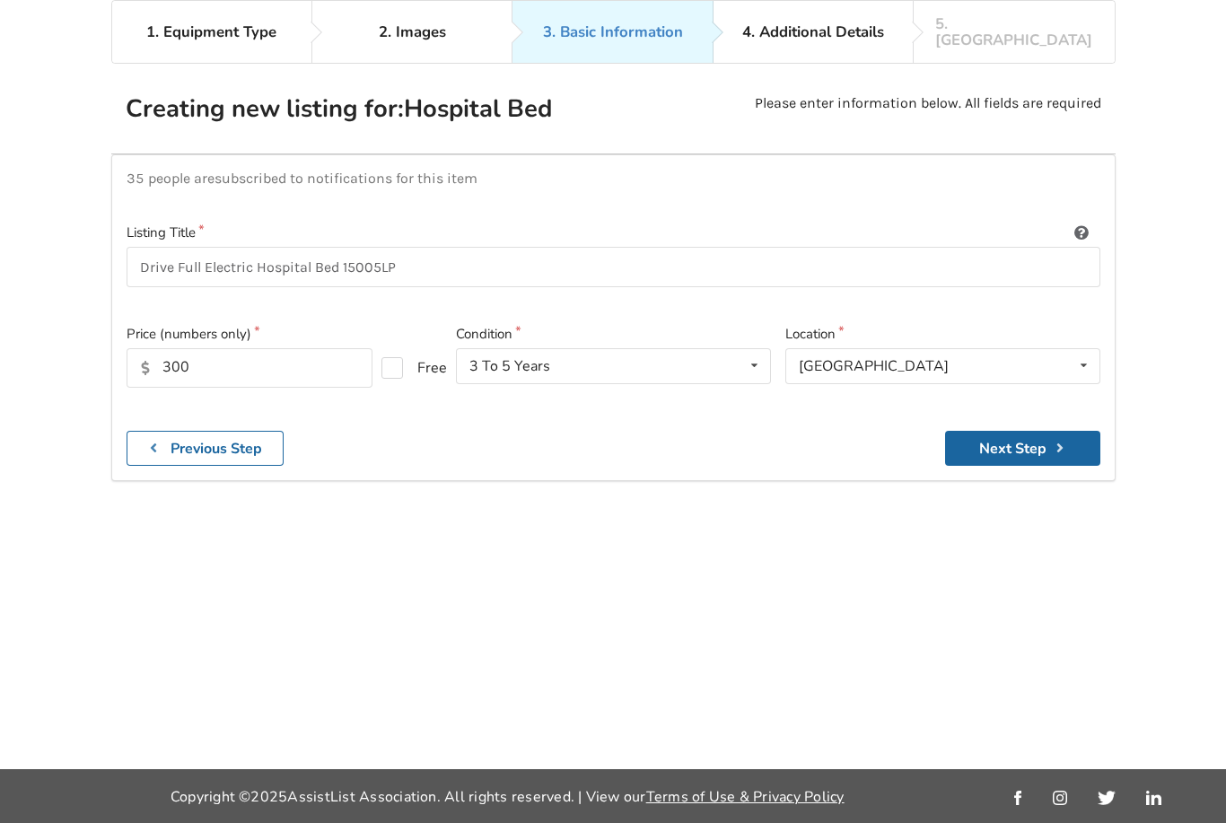
click at [252, 439] on b "Previous Step" at bounding box center [216, 449] width 92 height 20
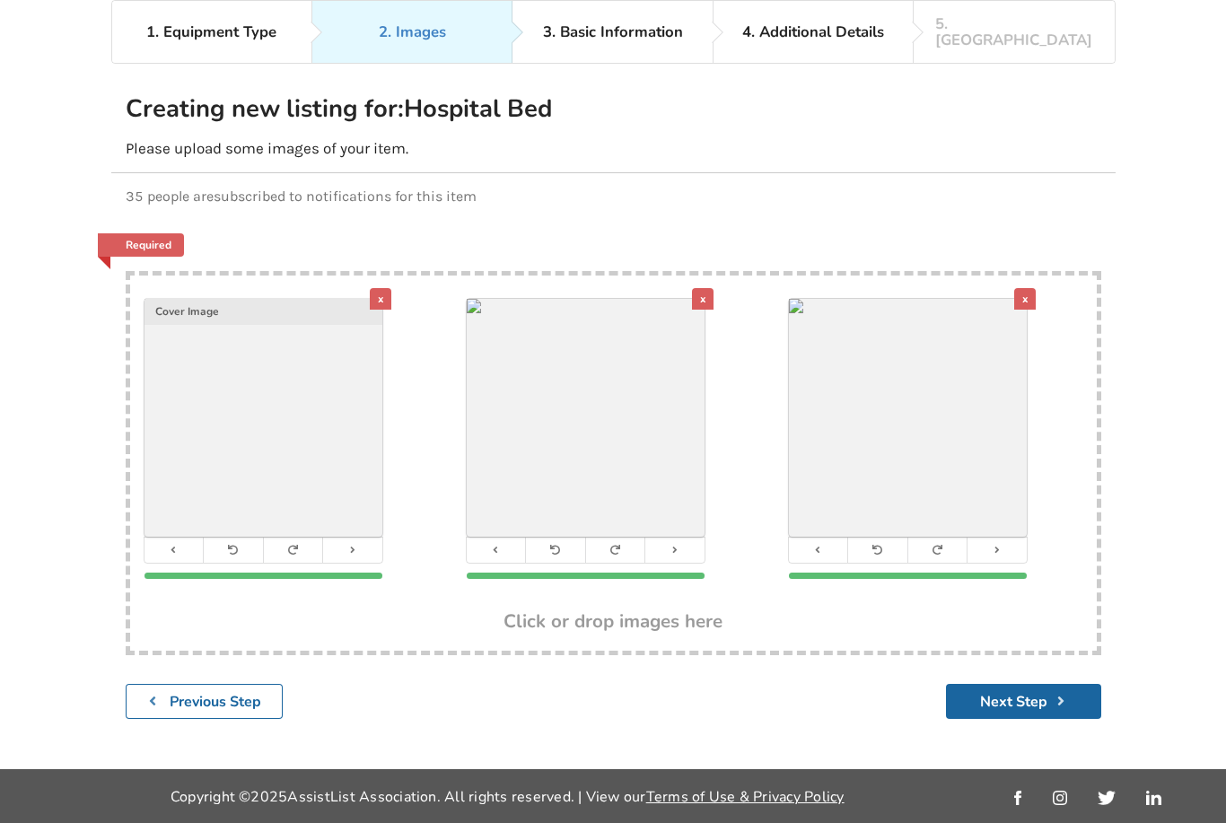
click at [1061, 389] on div "x" at bounding box center [935, 439] width 293 height 280
type input "C:\fakepath\IMG_6814.png"
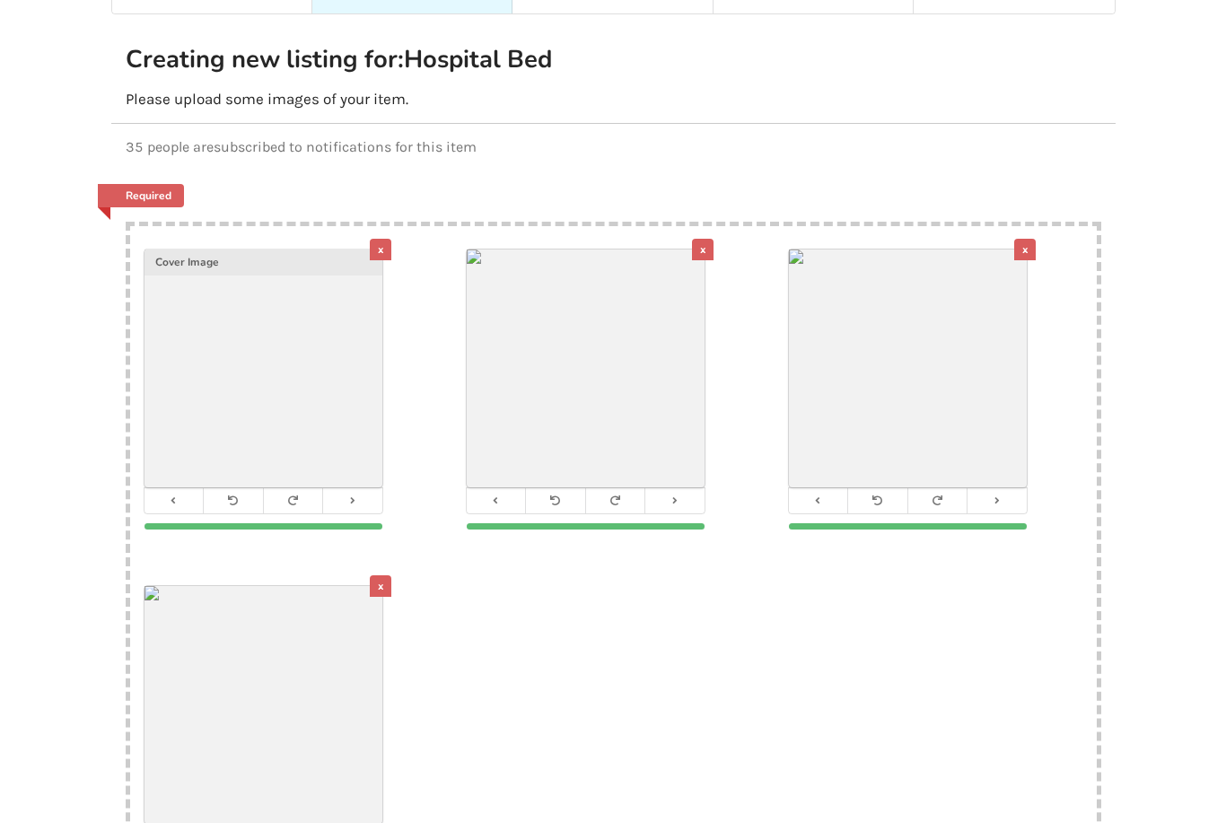
click at [384, 575] on div "x" at bounding box center [381, 586] width 22 height 22
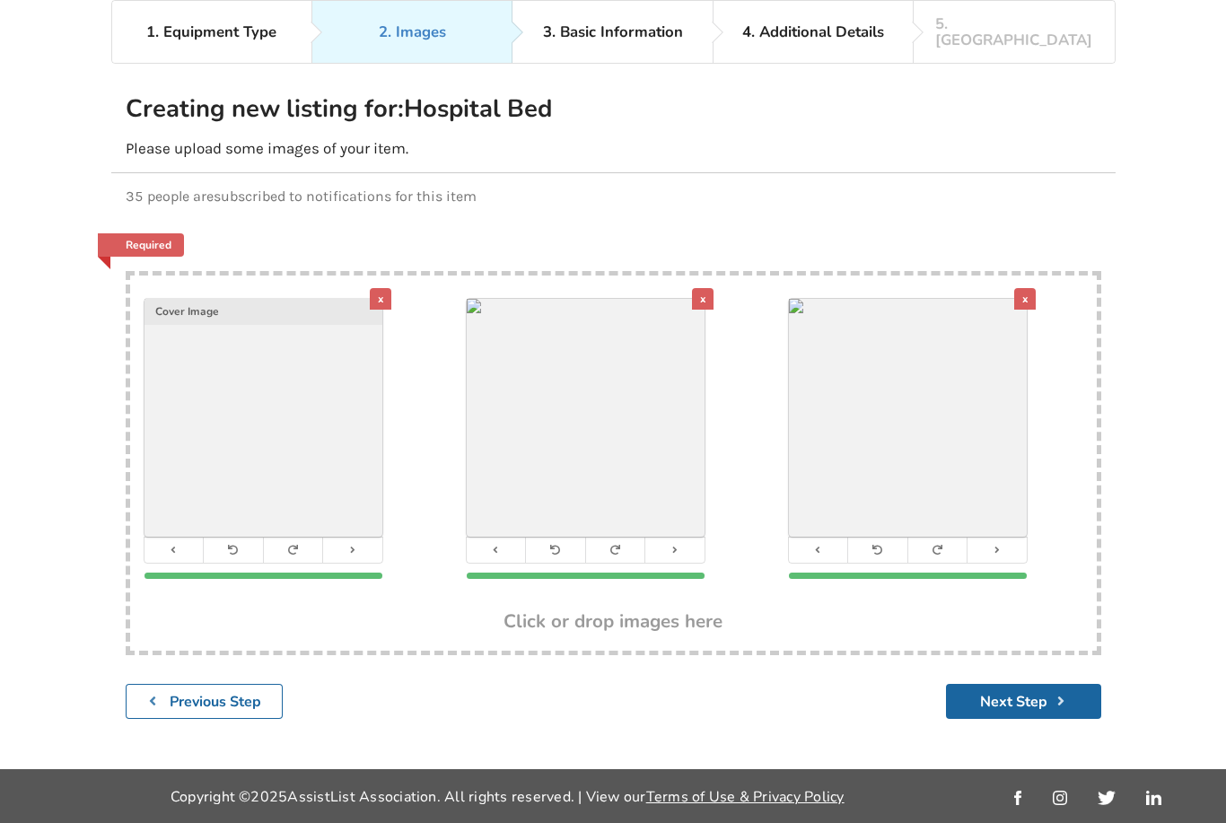
click at [1066, 320] on div "x" at bounding box center [935, 439] width 293 height 280
type input "C:\fakepath\IMG_6814.jpeg"
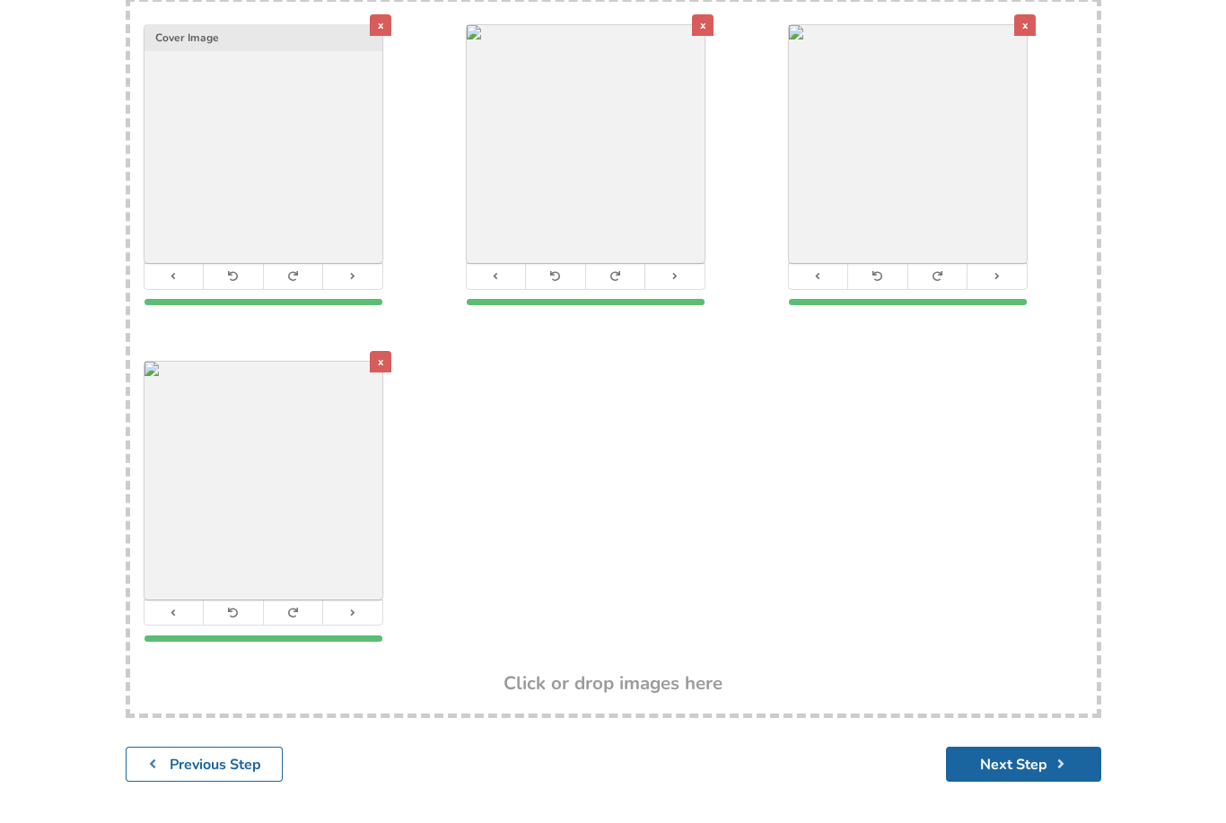
scroll to position [392, 0]
click at [1011, 745] on button "Next Step" at bounding box center [1023, 762] width 155 height 35
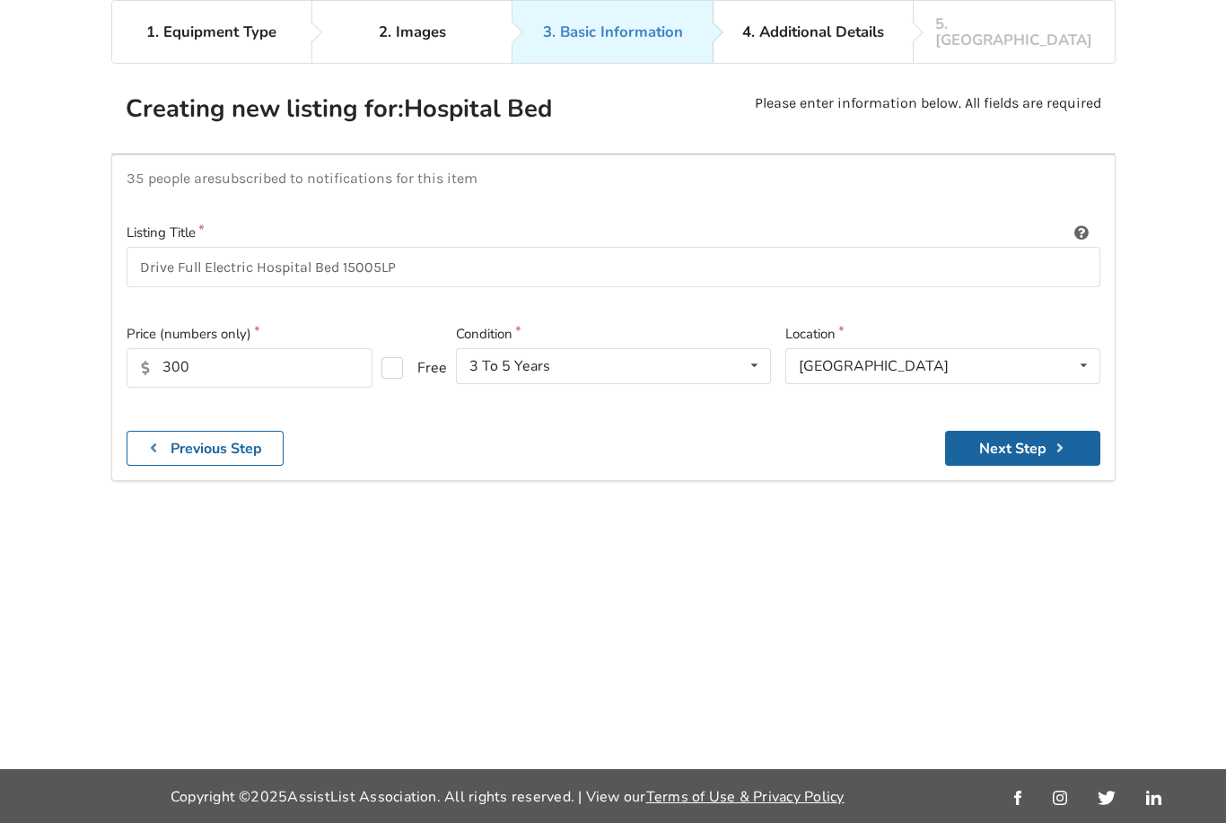
click at [1037, 431] on button "Next Step" at bounding box center [1022, 448] width 155 height 35
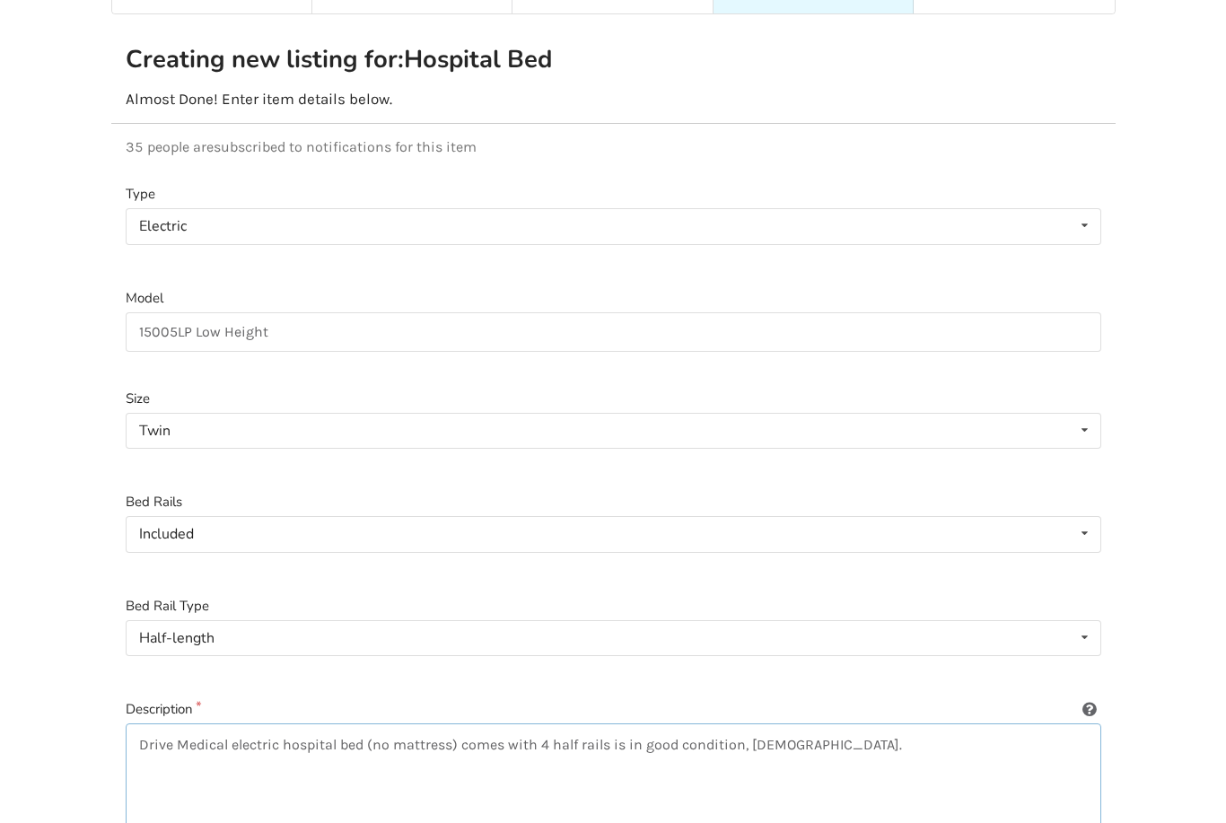
click at [606, 724] on textarea "Drive Medical electric hospital bed (no mattress) comes with 4 half rails is in…" at bounding box center [613, 809] width 975 height 172
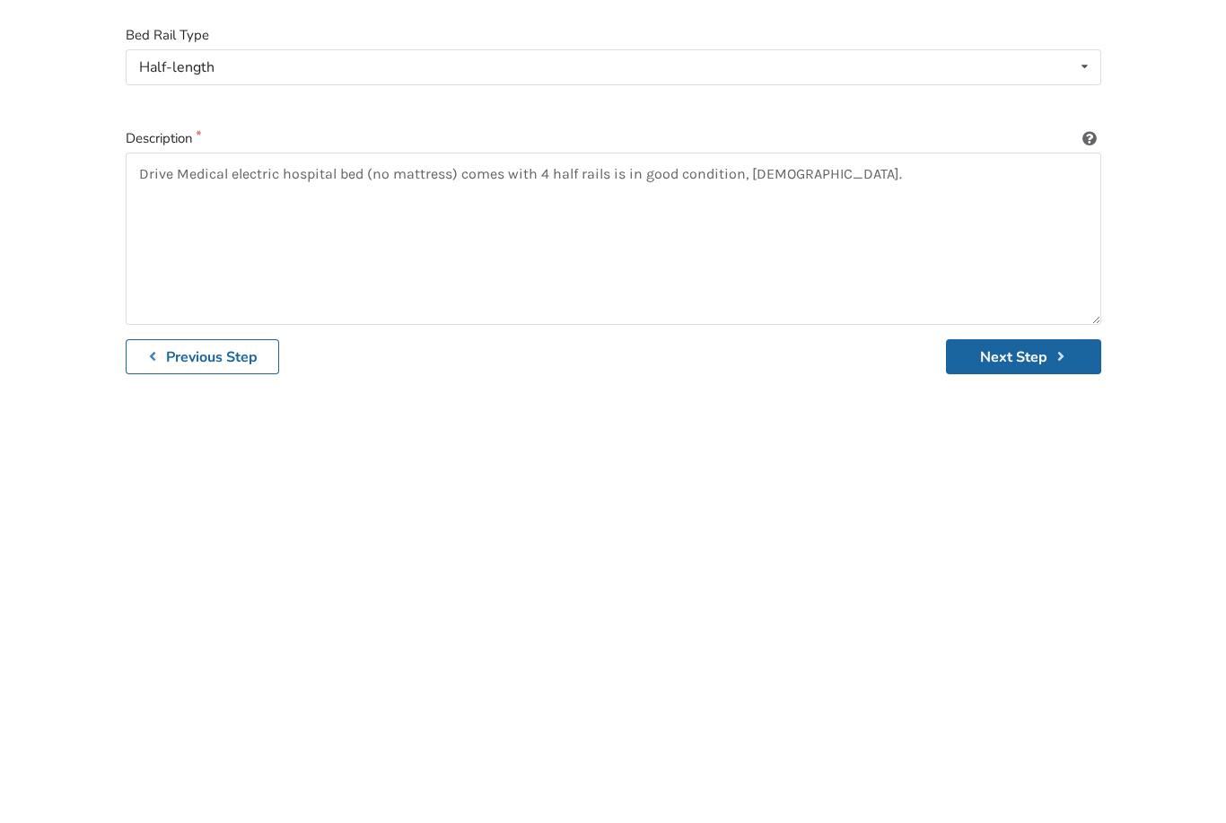
click at [803, 364] on div "Type Electric Electric Manual Model 15005LP Low Height Size Twin Twin Double Qu…" at bounding box center [613, 382] width 1004 height 789
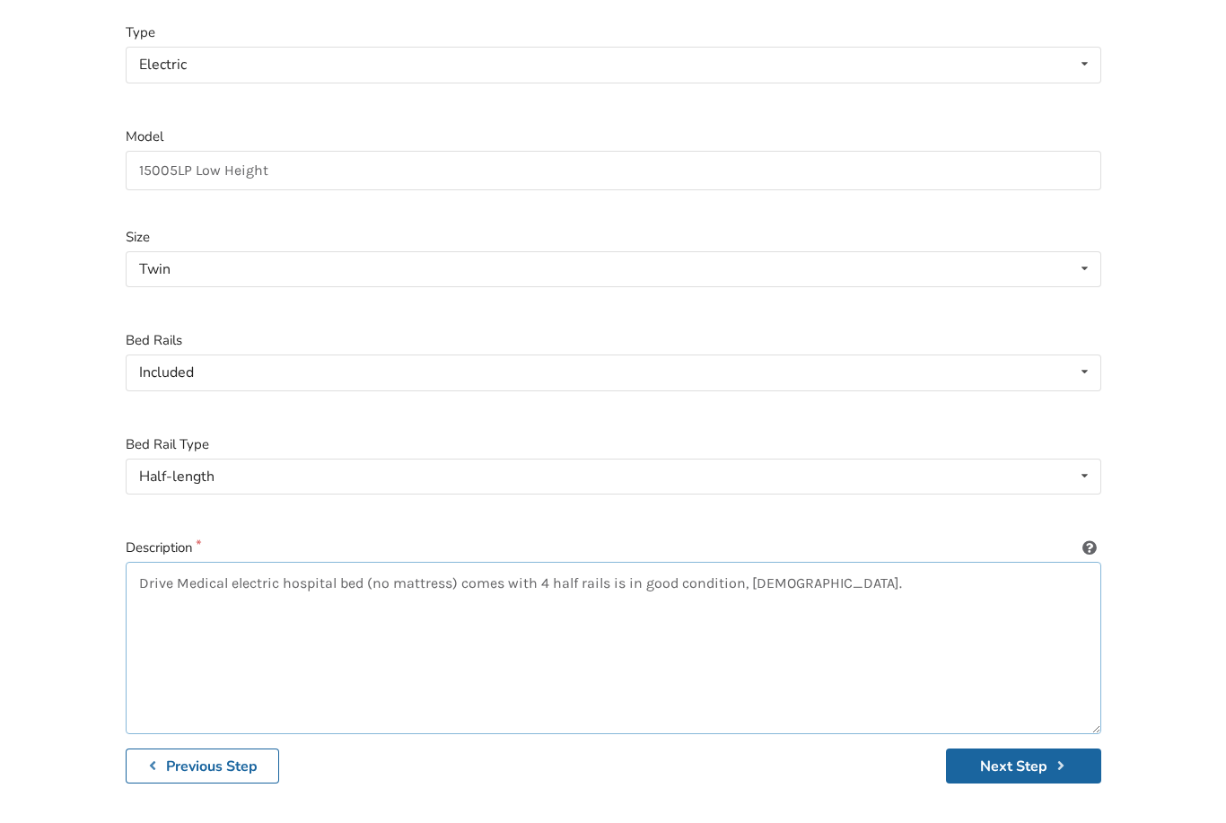
click at [604, 562] on textarea "Drive Medical electric hospital bed (no mattress) comes with 4 half rails is in…" at bounding box center [613, 648] width 975 height 172
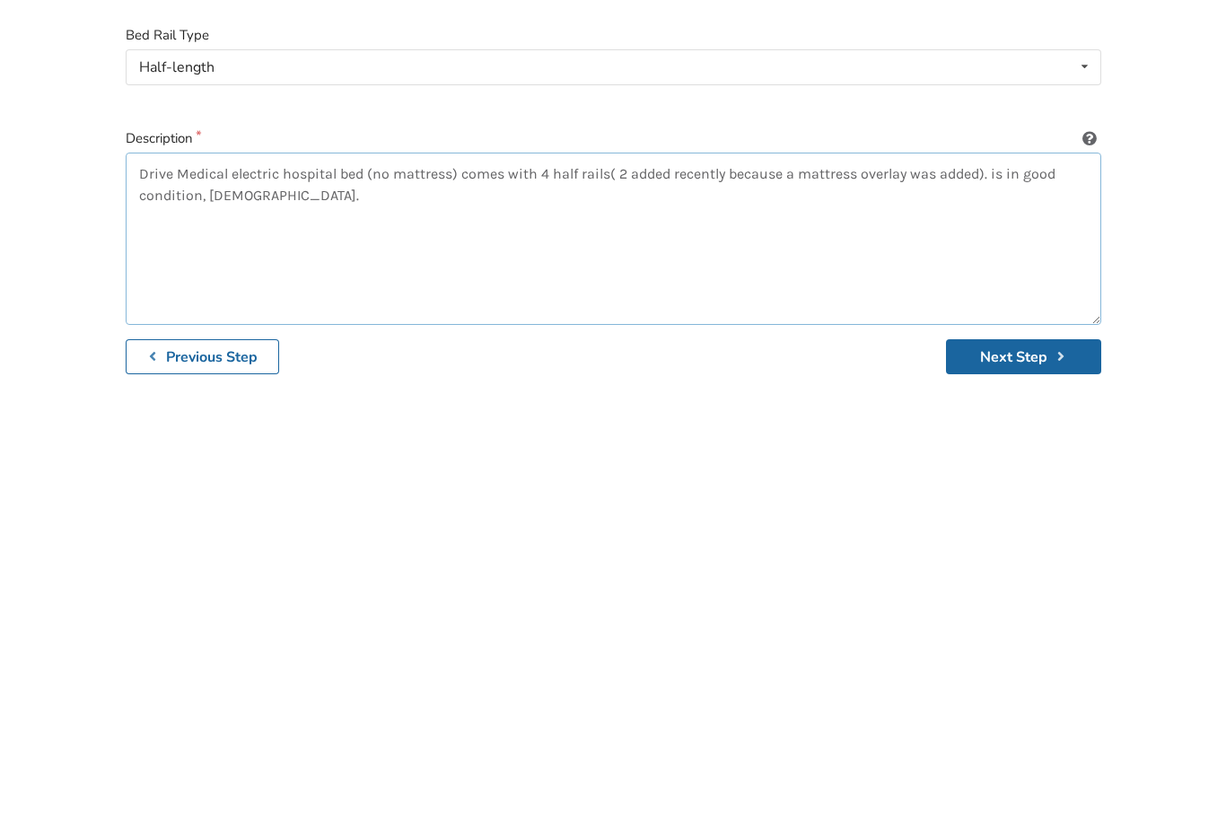
click at [635, 542] on textarea "Drive Medical electric hospital bed (no mattress) comes with 4 half rails( 2 ad…" at bounding box center [613, 628] width 975 height 172
click at [977, 542] on textarea "Drive Medical electric hospital bed (no mattress) comes with 4 half rails( 2 ad…" at bounding box center [613, 628] width 975 height 172
click at [620, 542] on textarea "Drive Medical electric hospital bed (no mattress) comes with 4 half rails). is …" at bounding box center [613, 628] width 975 height 172
click at [873, 542] on textarea "Drive Medical electric hospital bed (no mattress) comes with 4 half rails. It i…" at bounding box center [613, 628] width 975 height 172
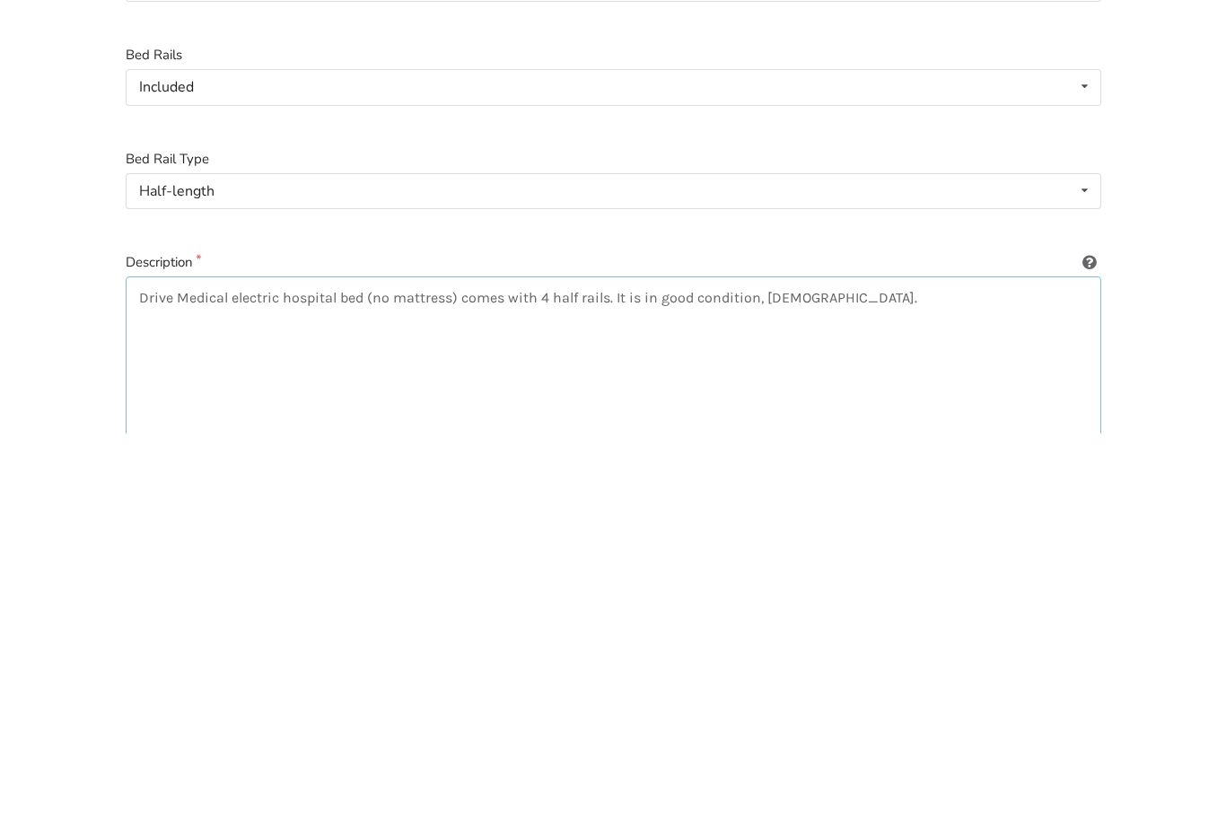
scroll to position [223, 0]
click at [607, 666] on textarea "Drive Medical electric hospital bed (no mattress) comes with 4 half rails. It i…" at bounding box center [613, 752] width 975 height 172
type textarea "Drive Medical electric hospital bed (no mattress) comes with 4 half rails. It i…"
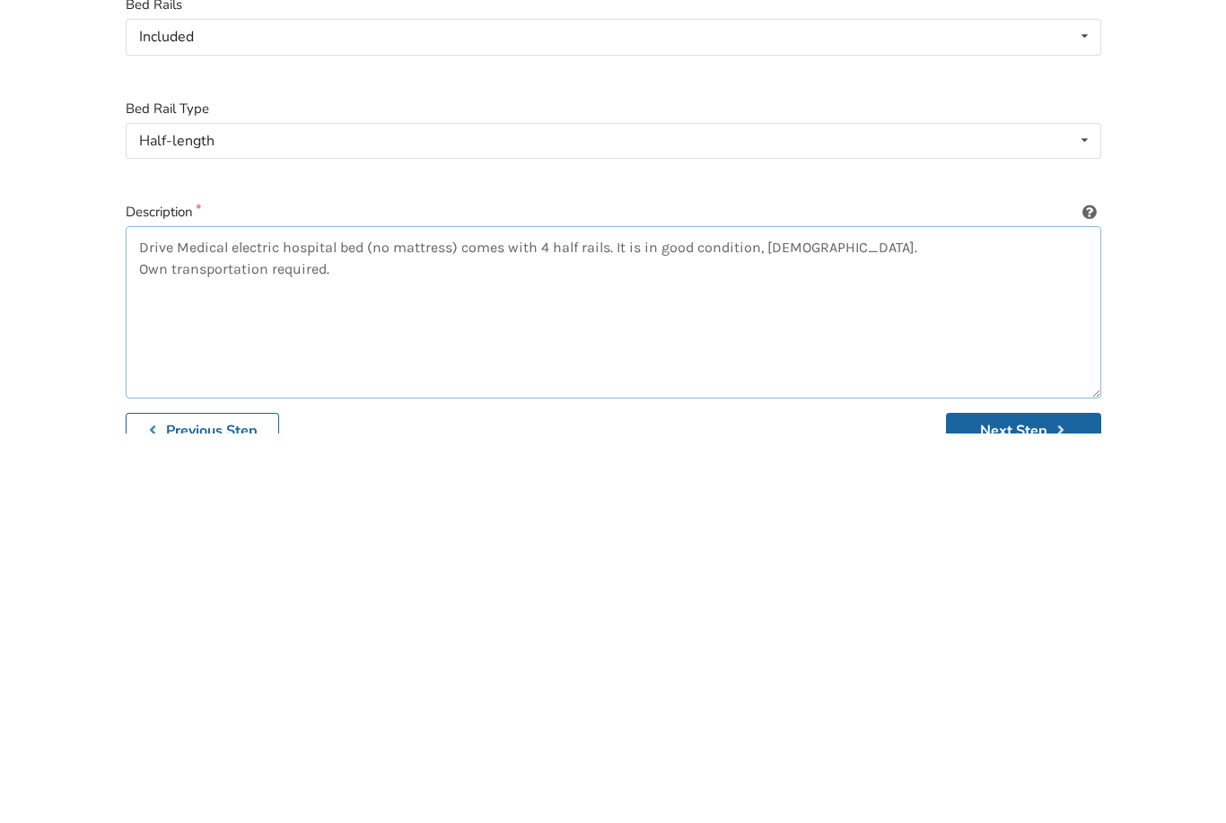
scroll to position [385, 0]
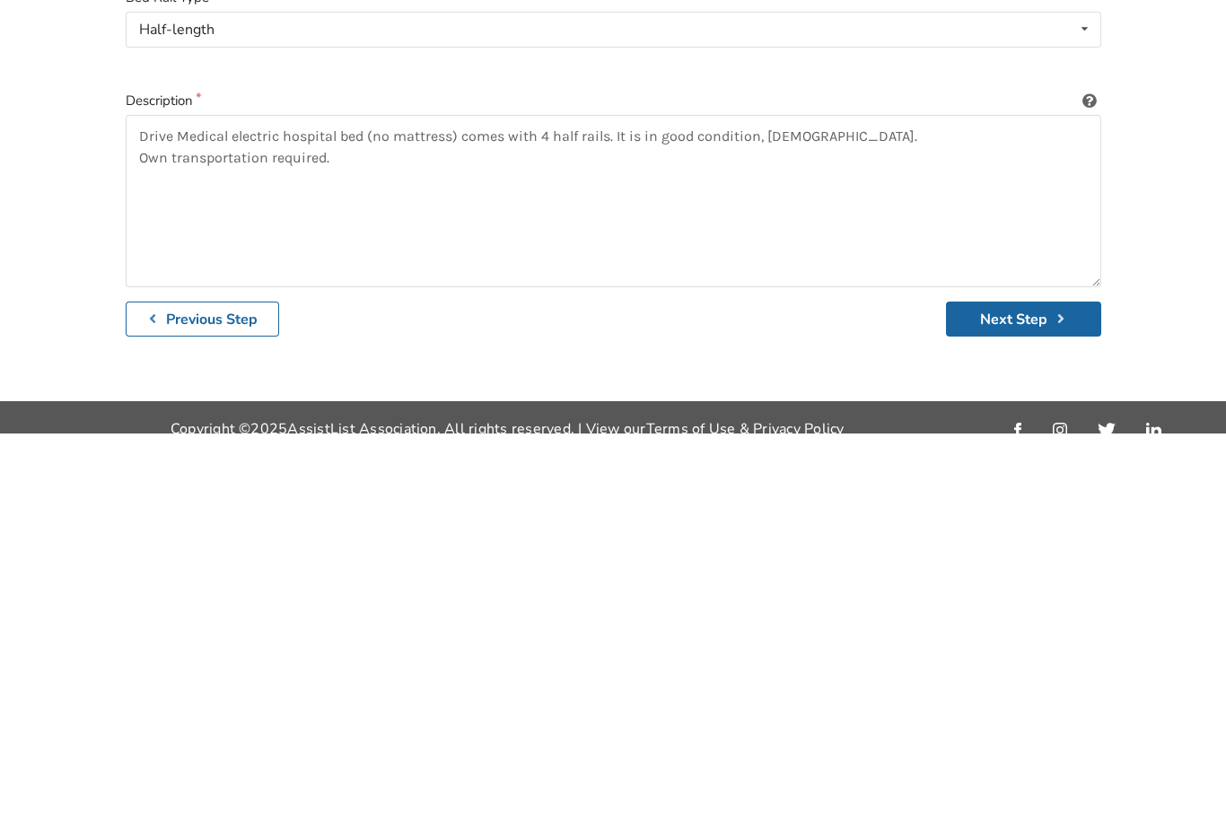
click at [1011, 691] on button "Next Step" at bounding box center [1023, 708] width 155 height 35
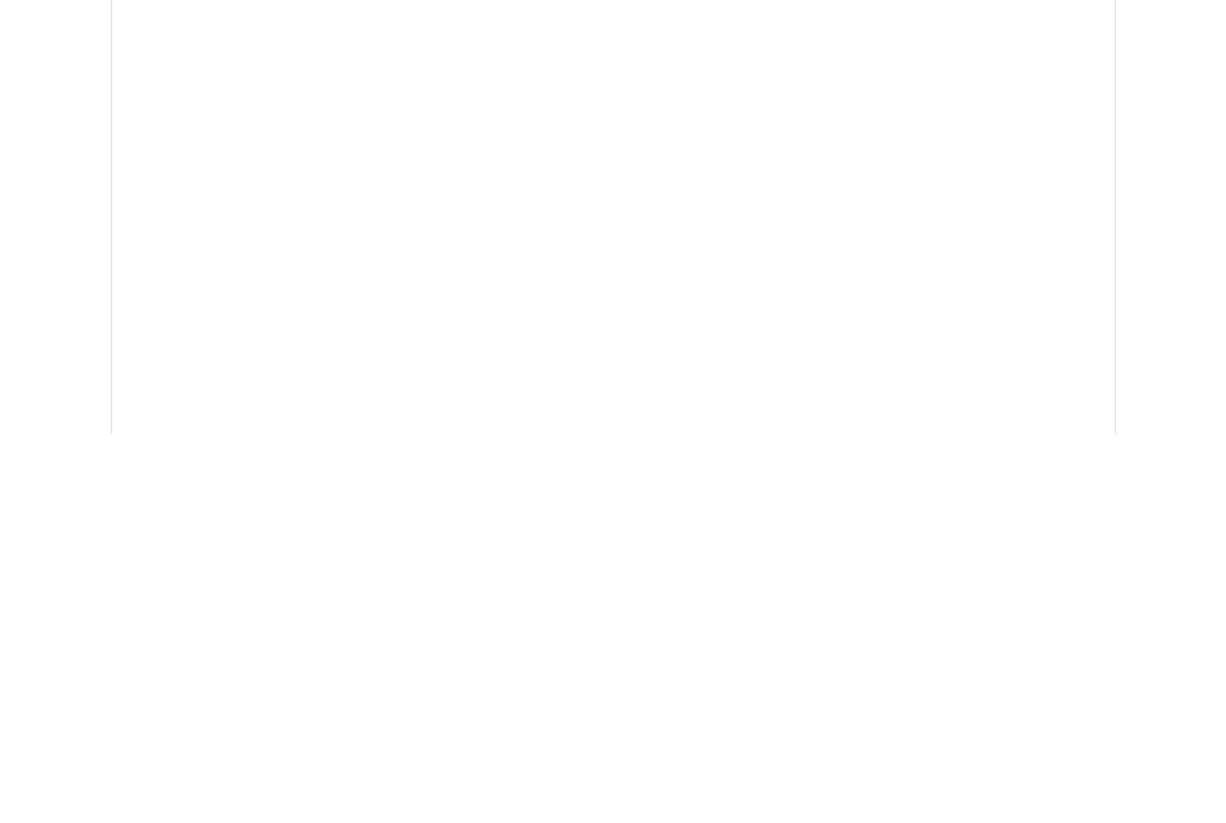
scroll to position [327, 0]
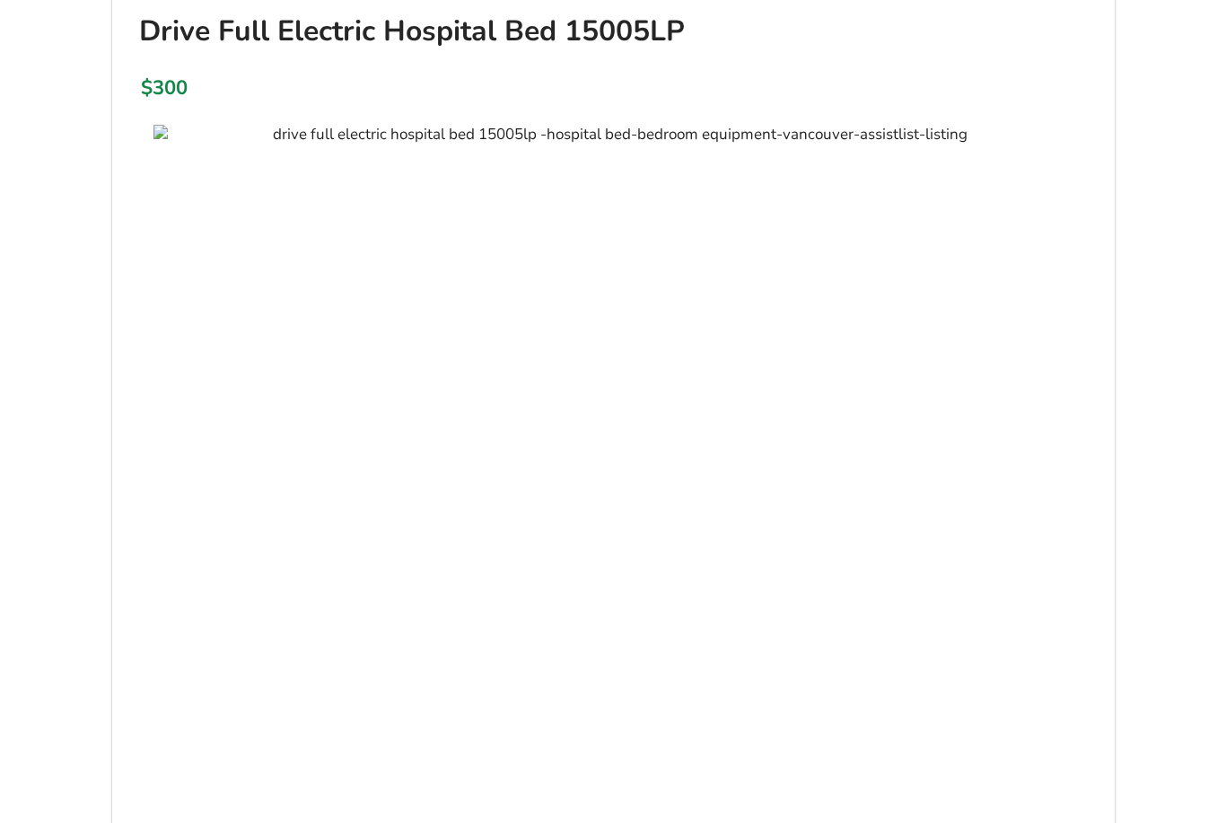
click at [1071, 145] on img at bounding box center [613, 135] width 920 height 21
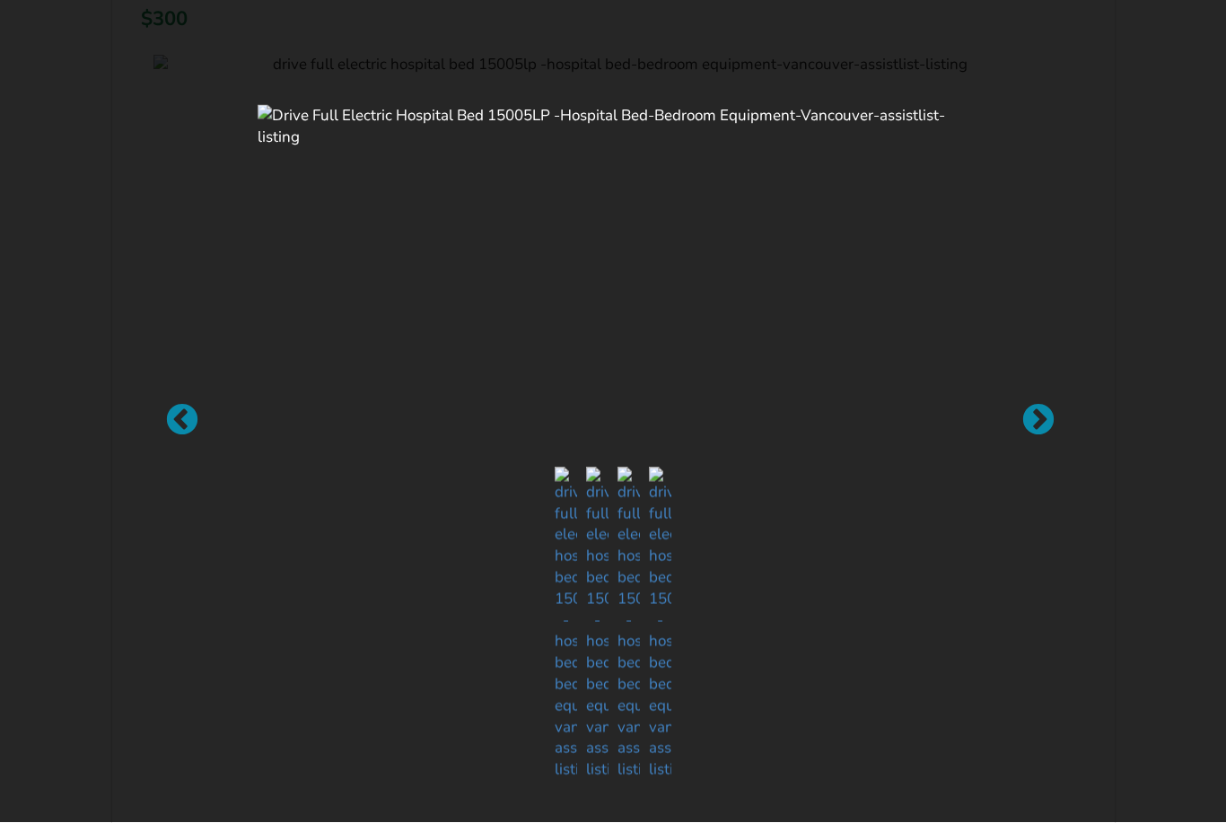
scroll to position [397, 0]
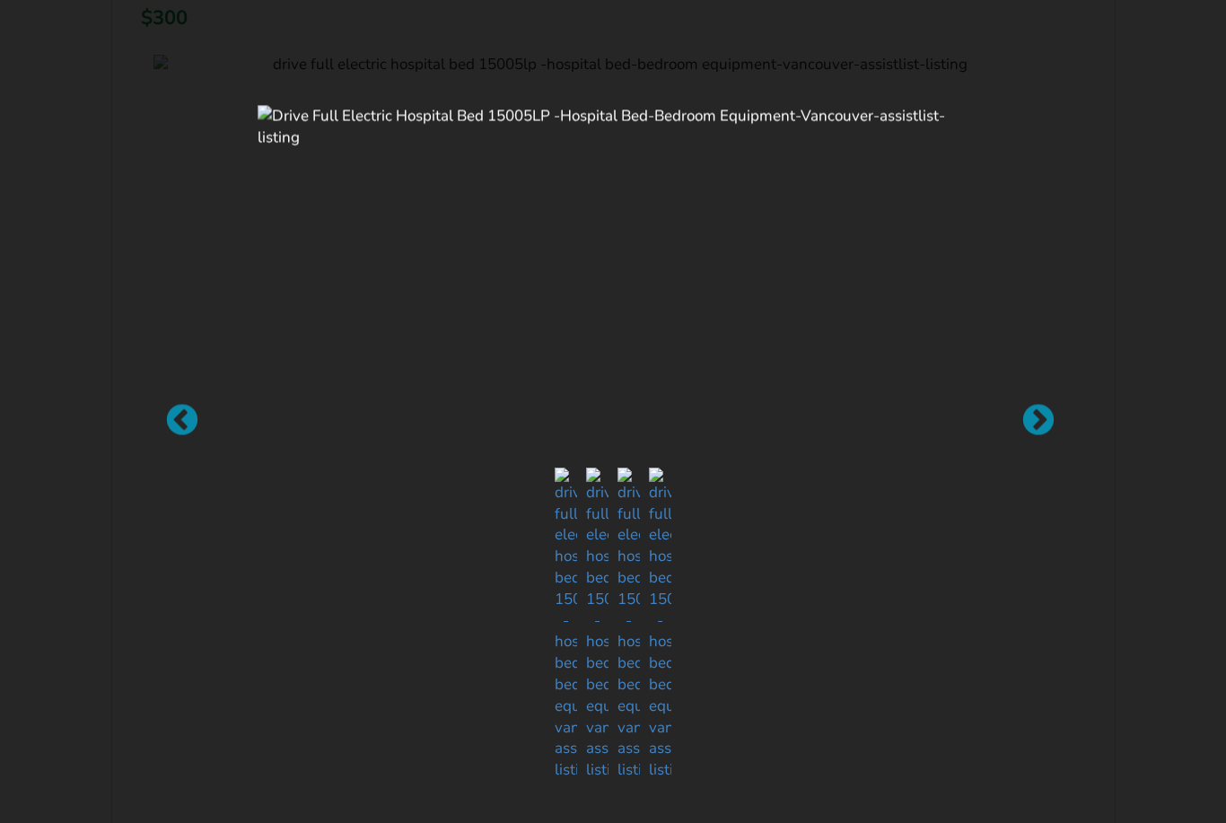
click at [1038, 421] on div at bounding box center [1029, 412] width 18 height 18
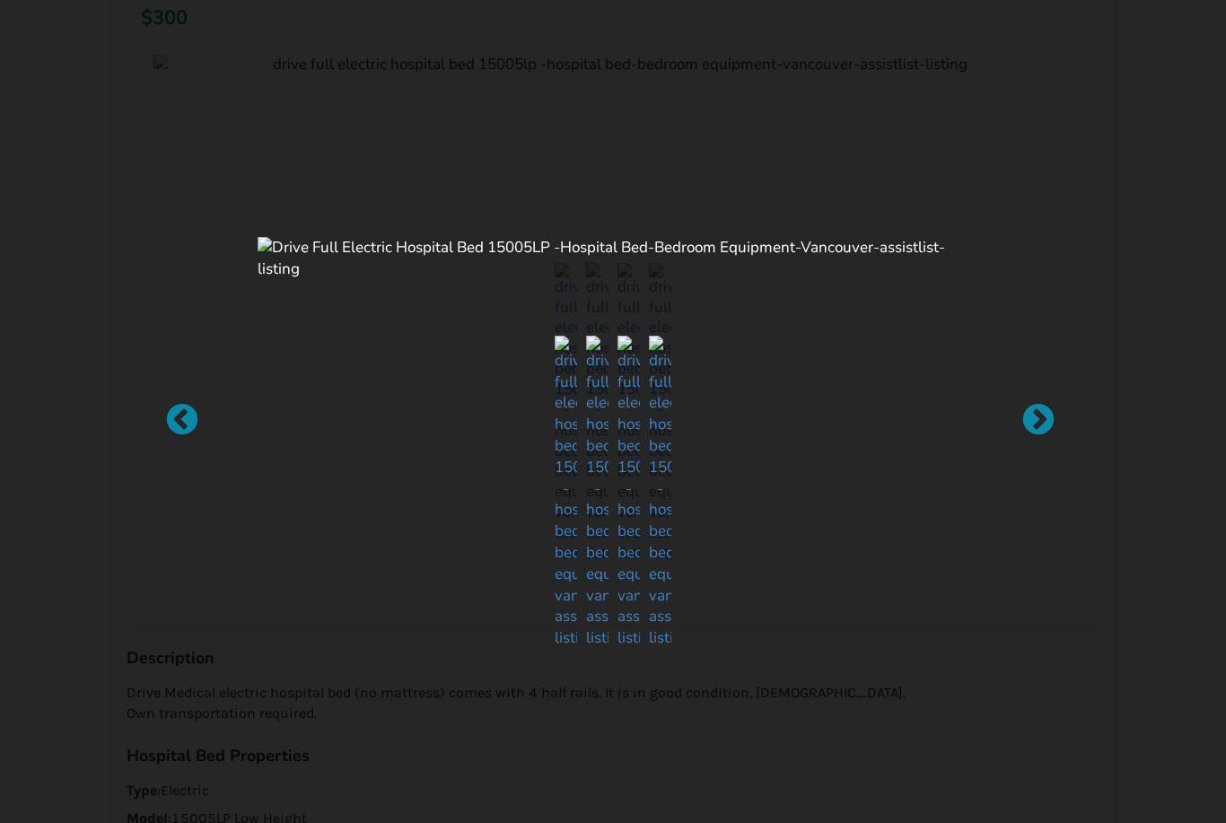
click at [1038, 421] on div at bounding box center [1029, 412] width 18 height 18
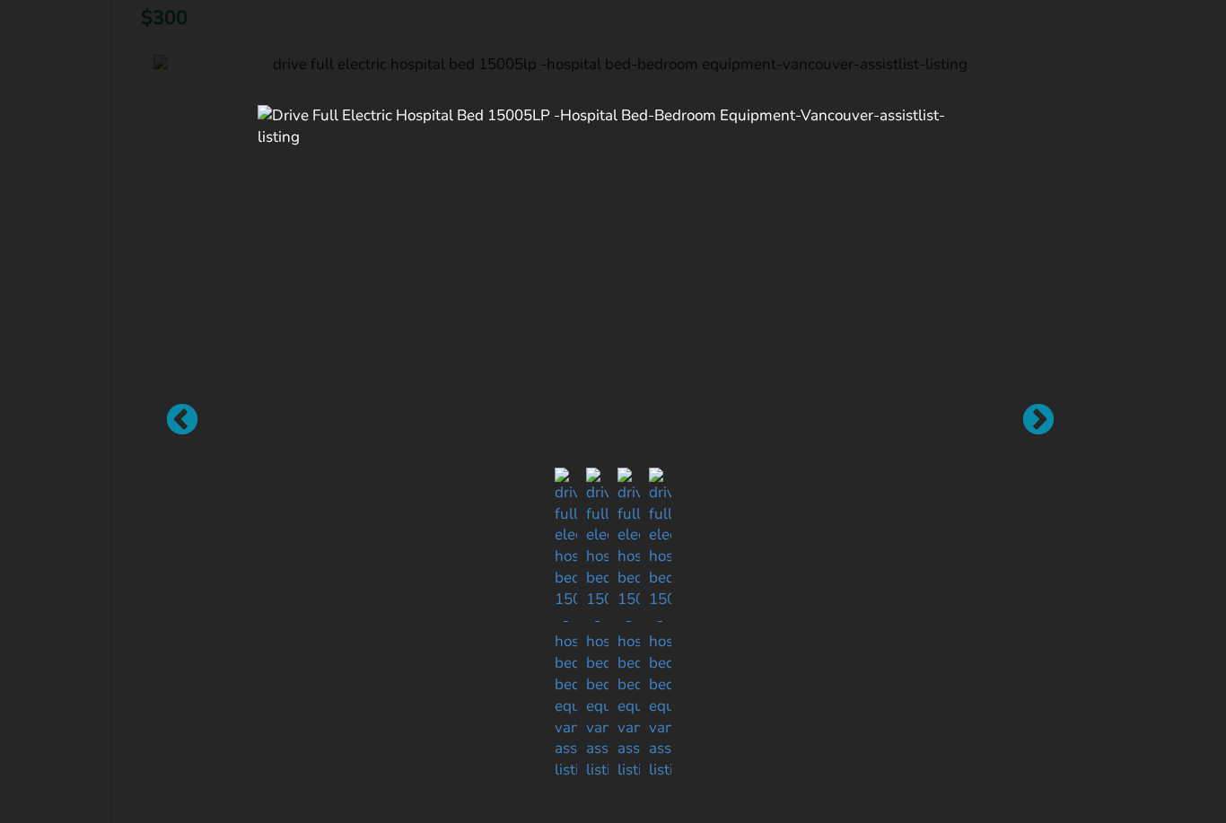
click at [1037, 421] on div at bounding box center [1029, 412] width 18 height 18
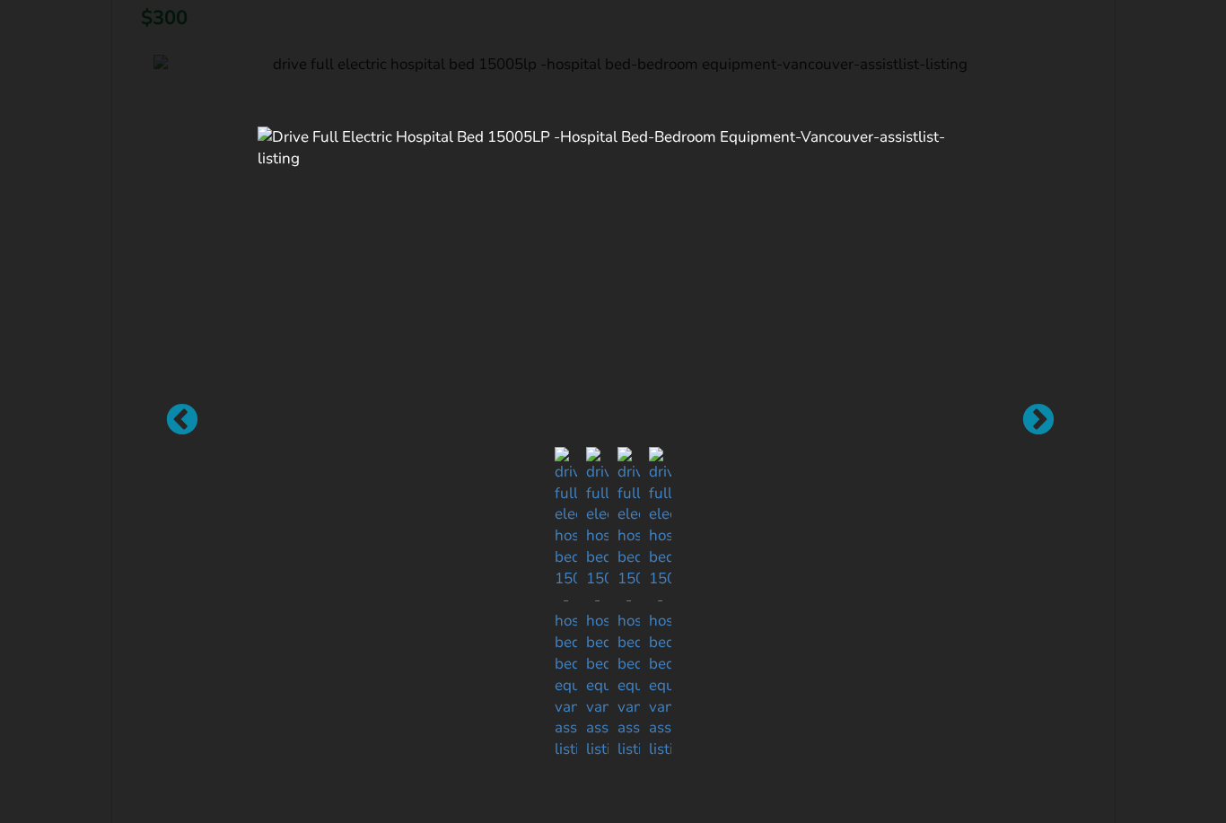
click at [1031, 421] on div at bounding box center [1029, 412] width 18 height 18
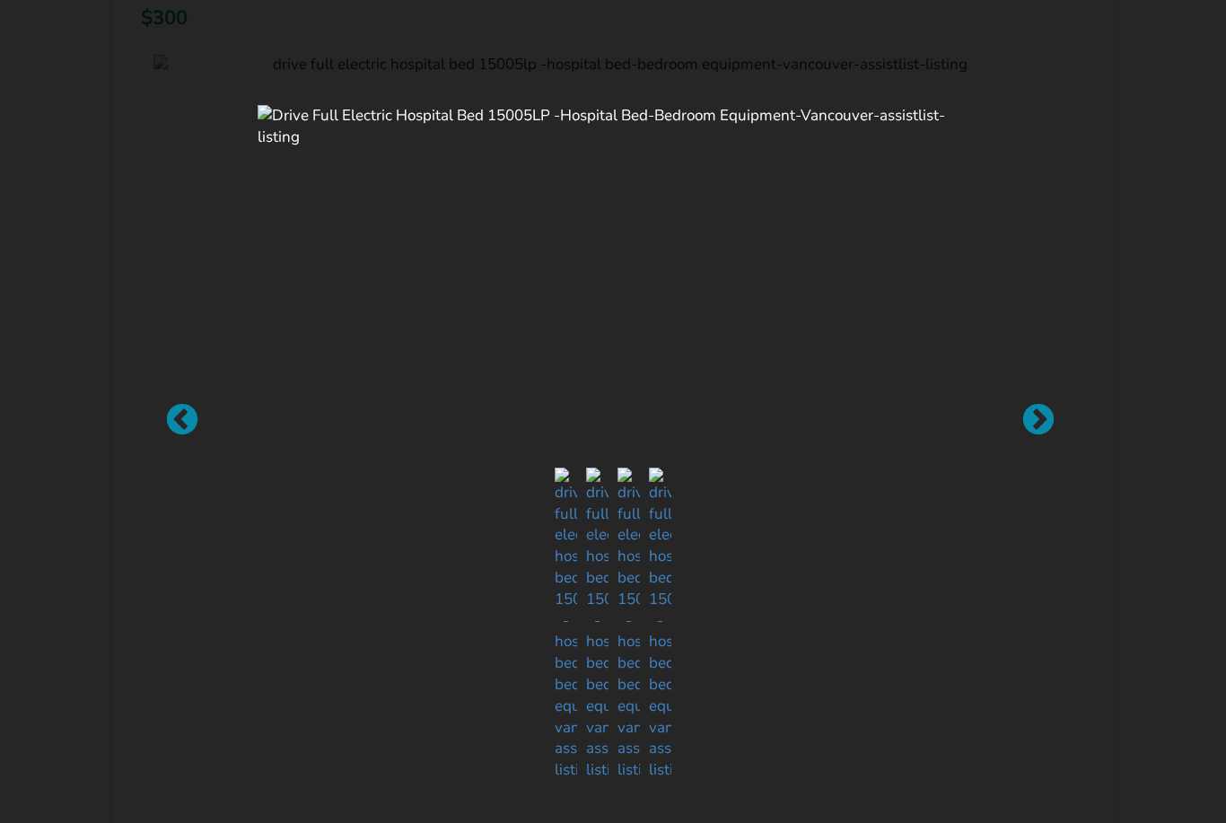
click at [1134, 147] on div at bounding box center [613, 411] width 1226 height 823
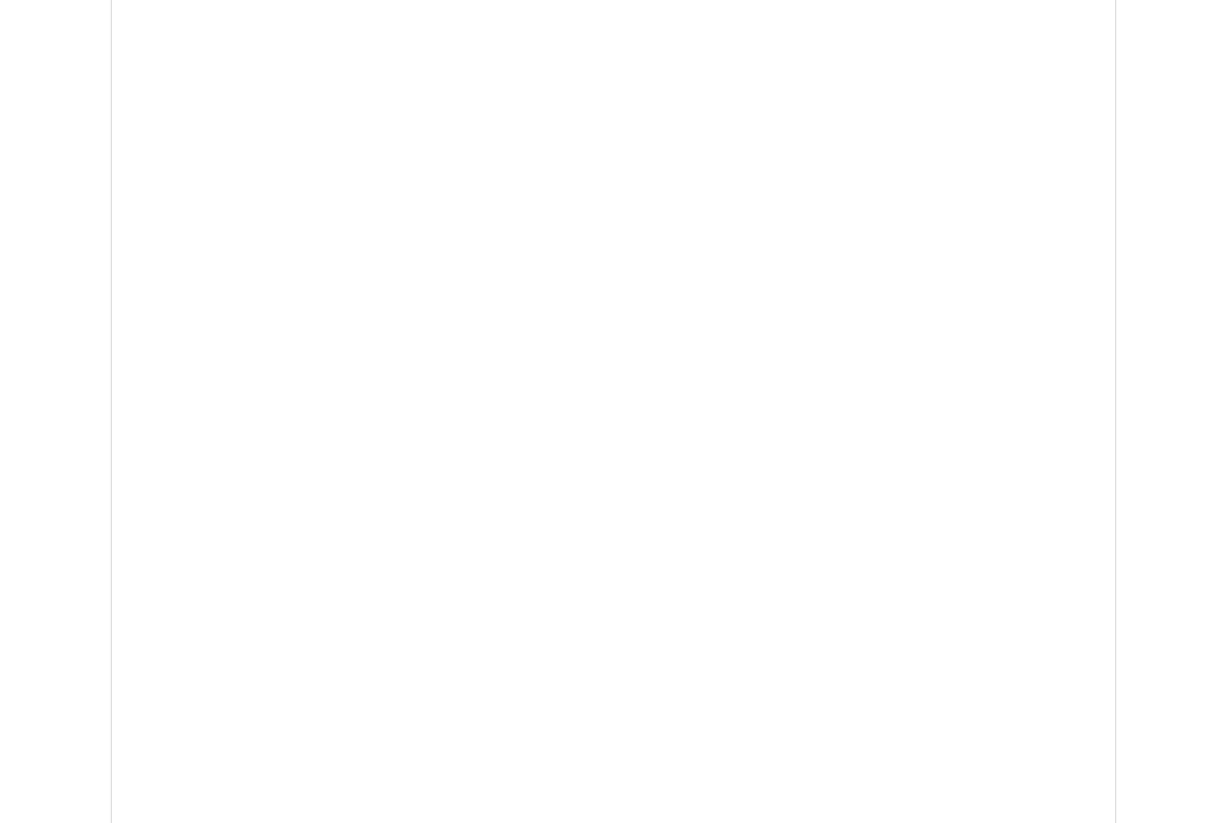
scroll to position [554, 0]
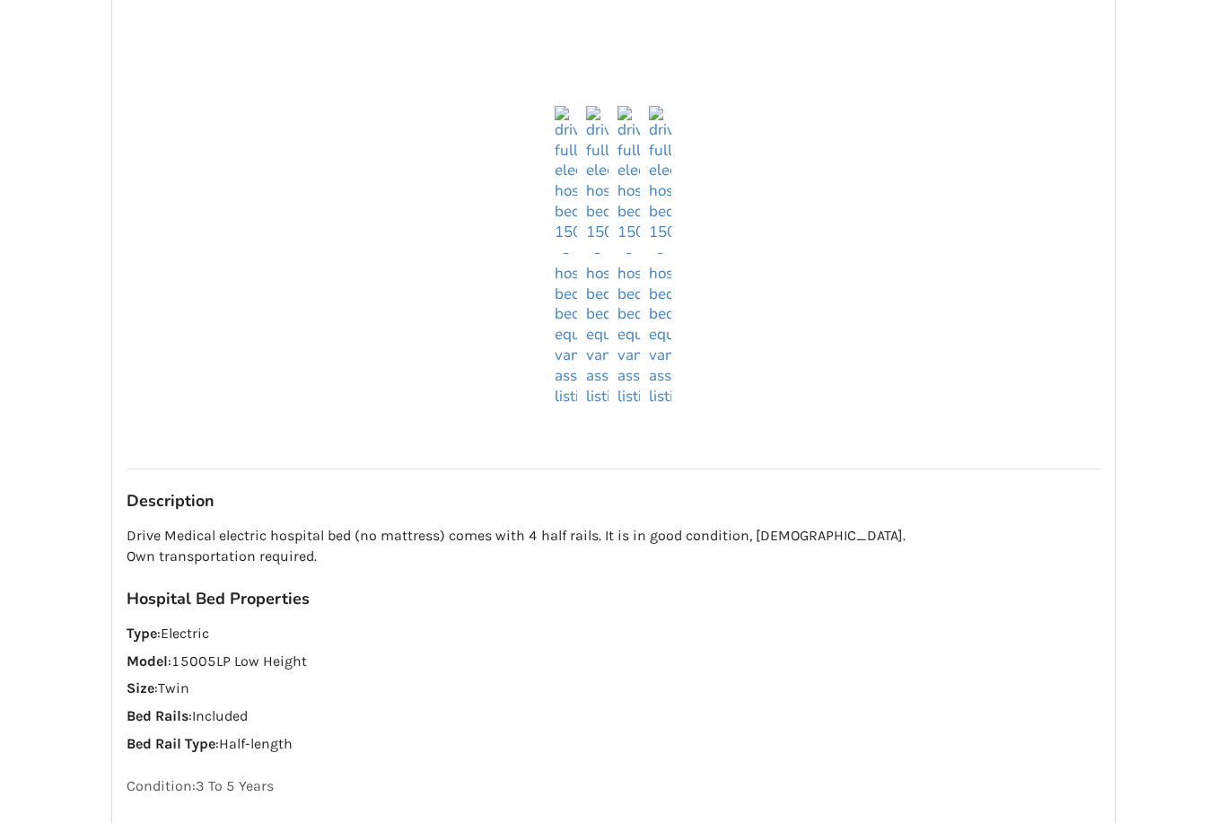
click at [1095, 624] on p "Type : Electric" at bounding box center [613, 634] width 973 height 21
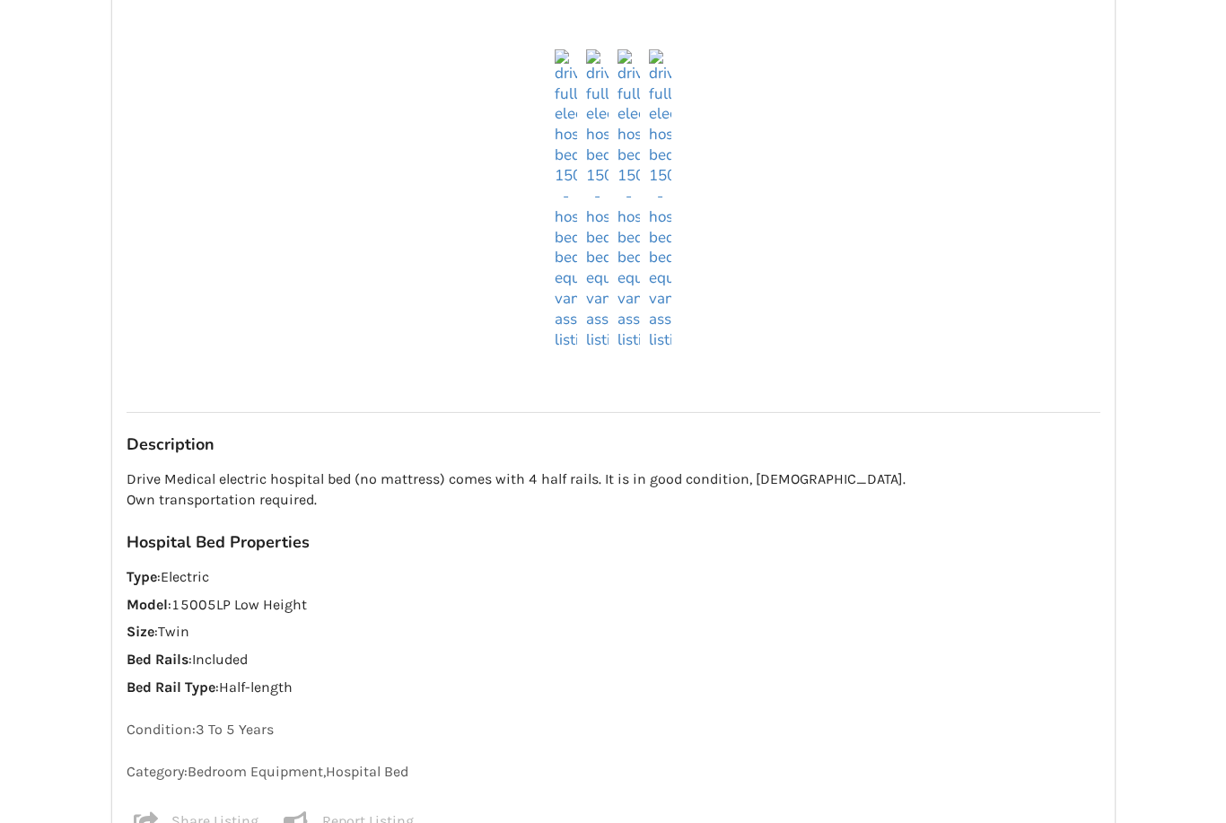
scroll to position [1487, 0]
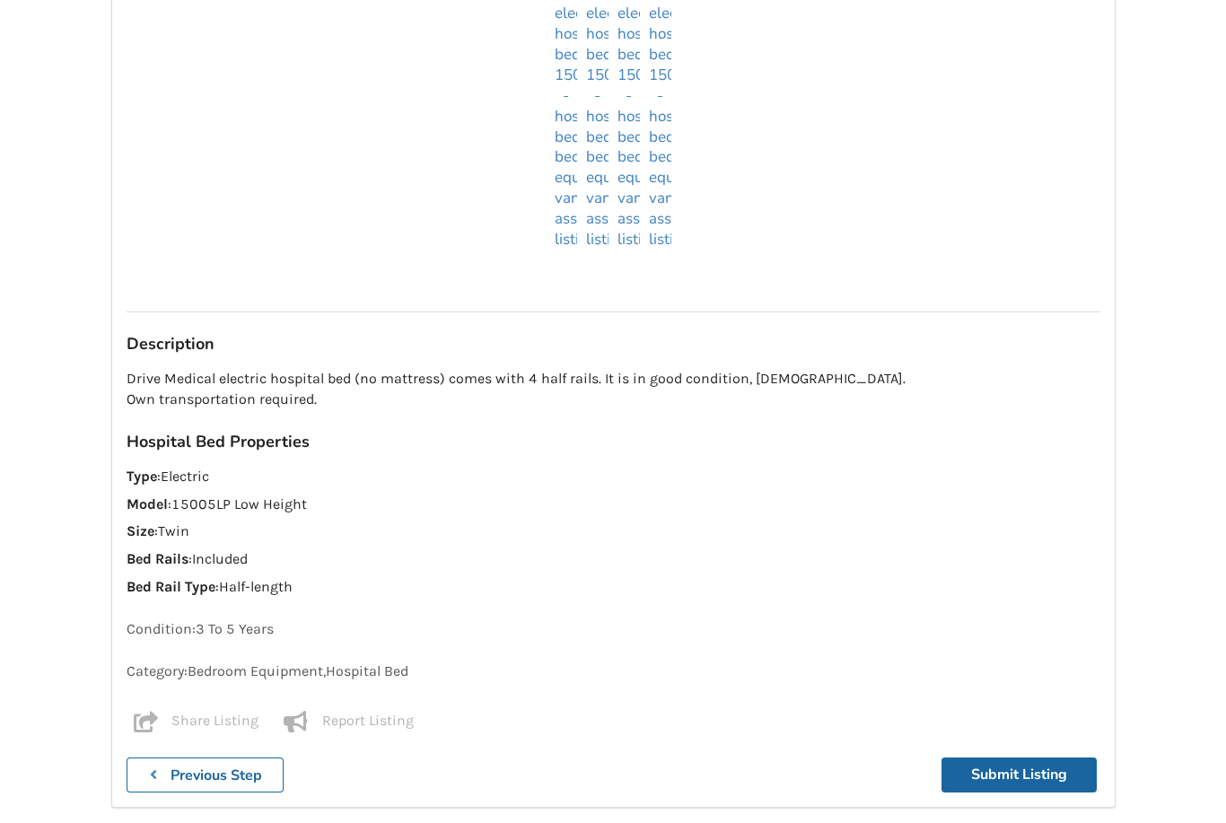
click at [1014, 757] on button "Submit Listing" at bounding box center [1018, 774] width 155 height 35
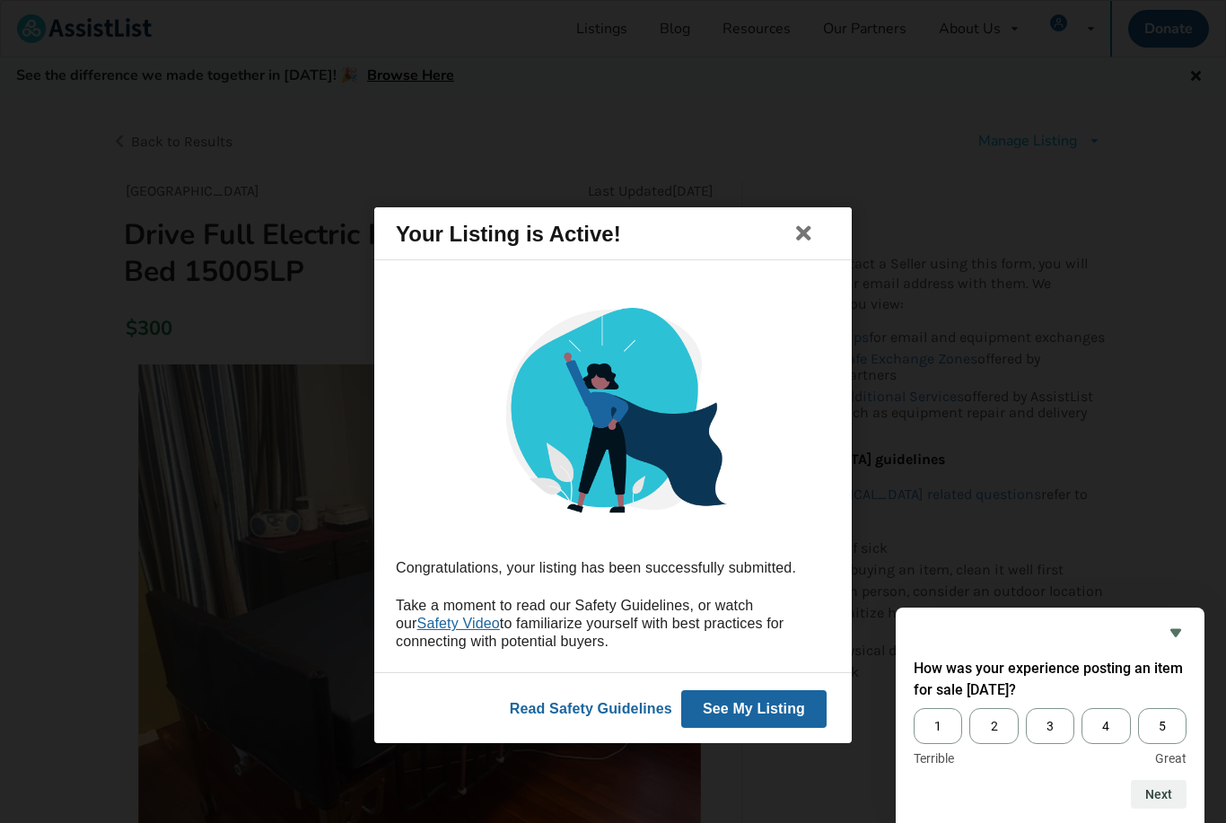
click at [602, 715] on link "Read Safety Guidelines" at bounding box center [591, 707] width 162 height 15
